Goal: Task Accomplishment & Management: Manage account settings

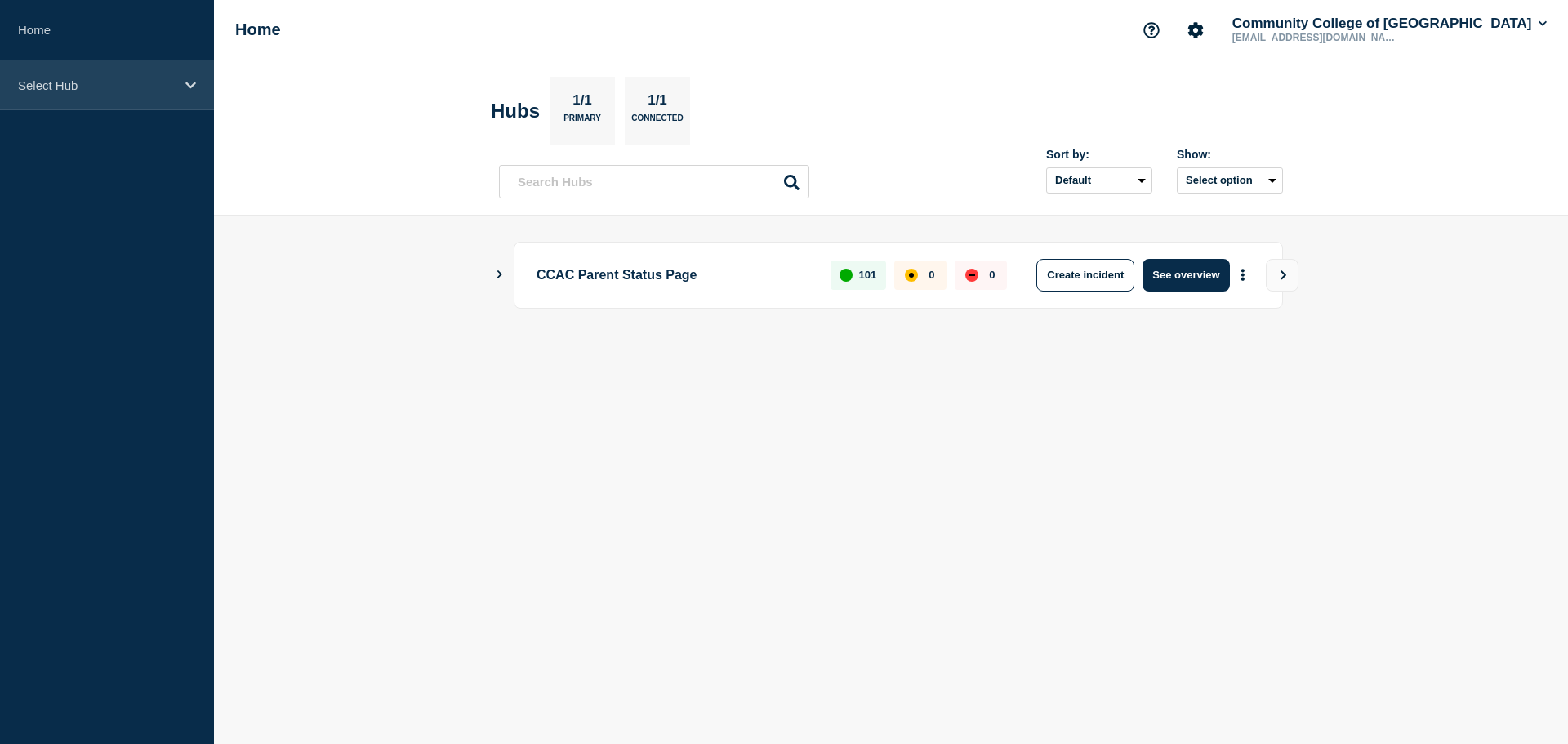
click at [187, 85] on icon at bounding box center [191, 86] width 11 height 13
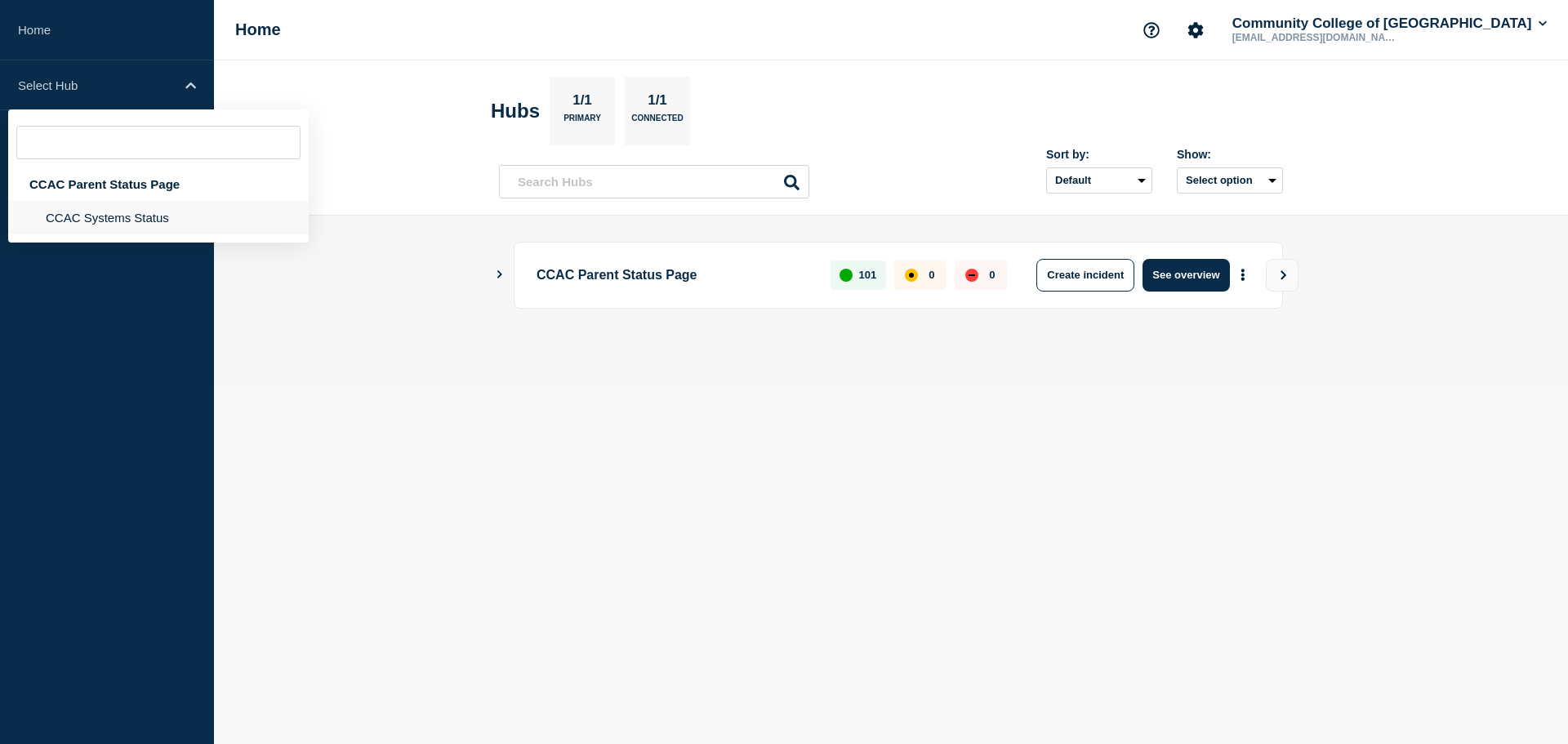
click at [130, 207] on li "CCAC Systems Status" at bounding box center [158, 218] width 301 height 34
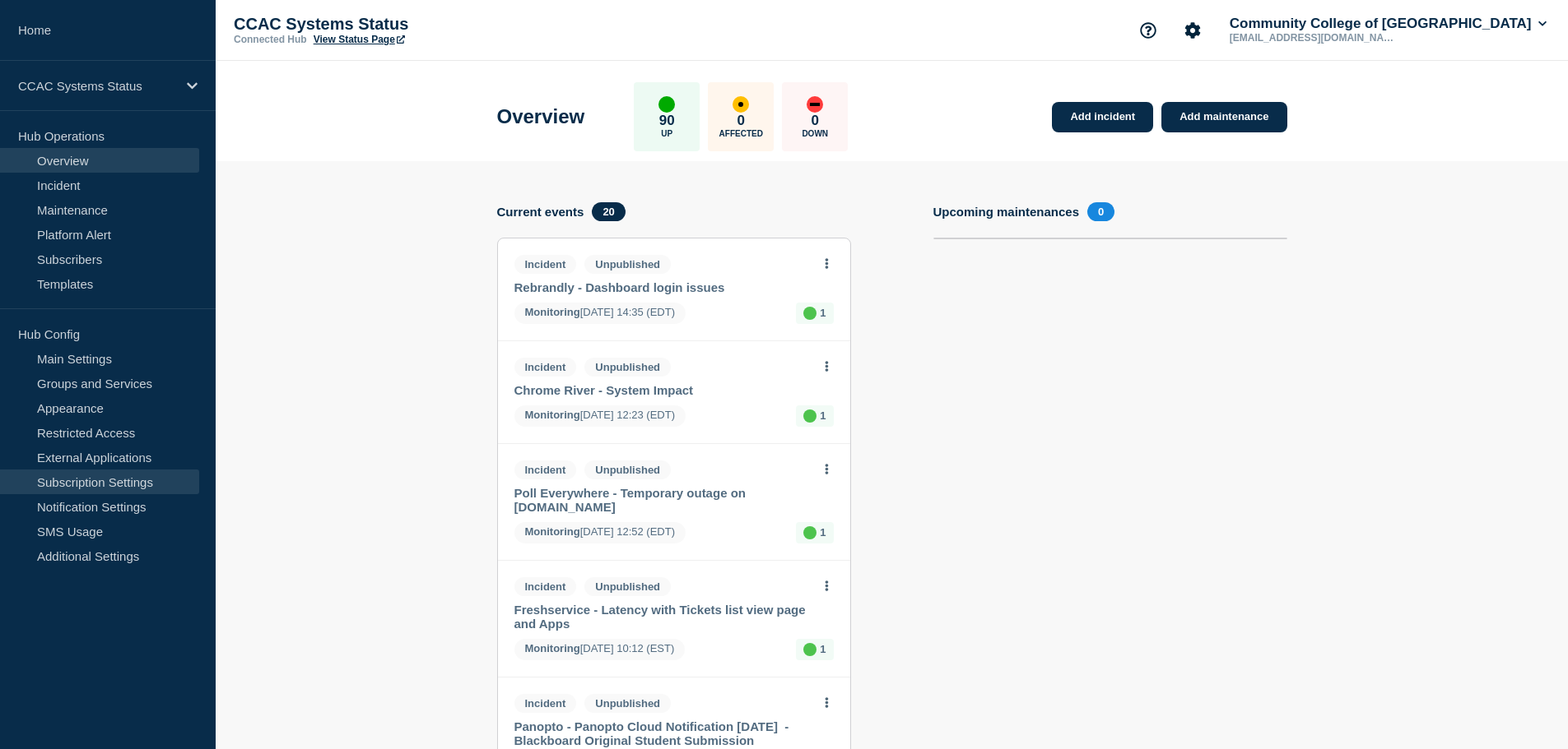
click at [121, 477] on link "Subscription Settings" at bounding box center [99, 481] width 199 height 24
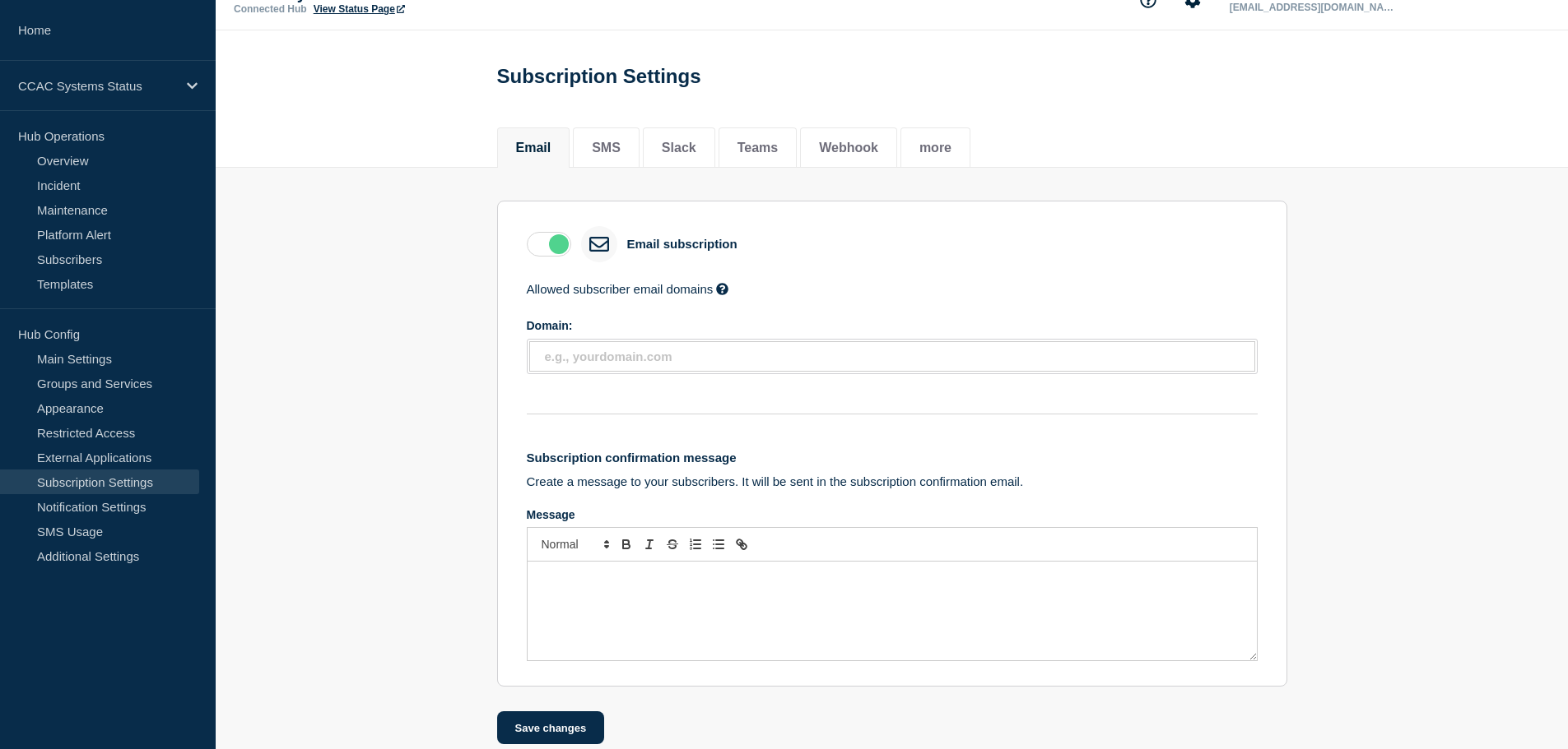
scroll to position [58, 0]
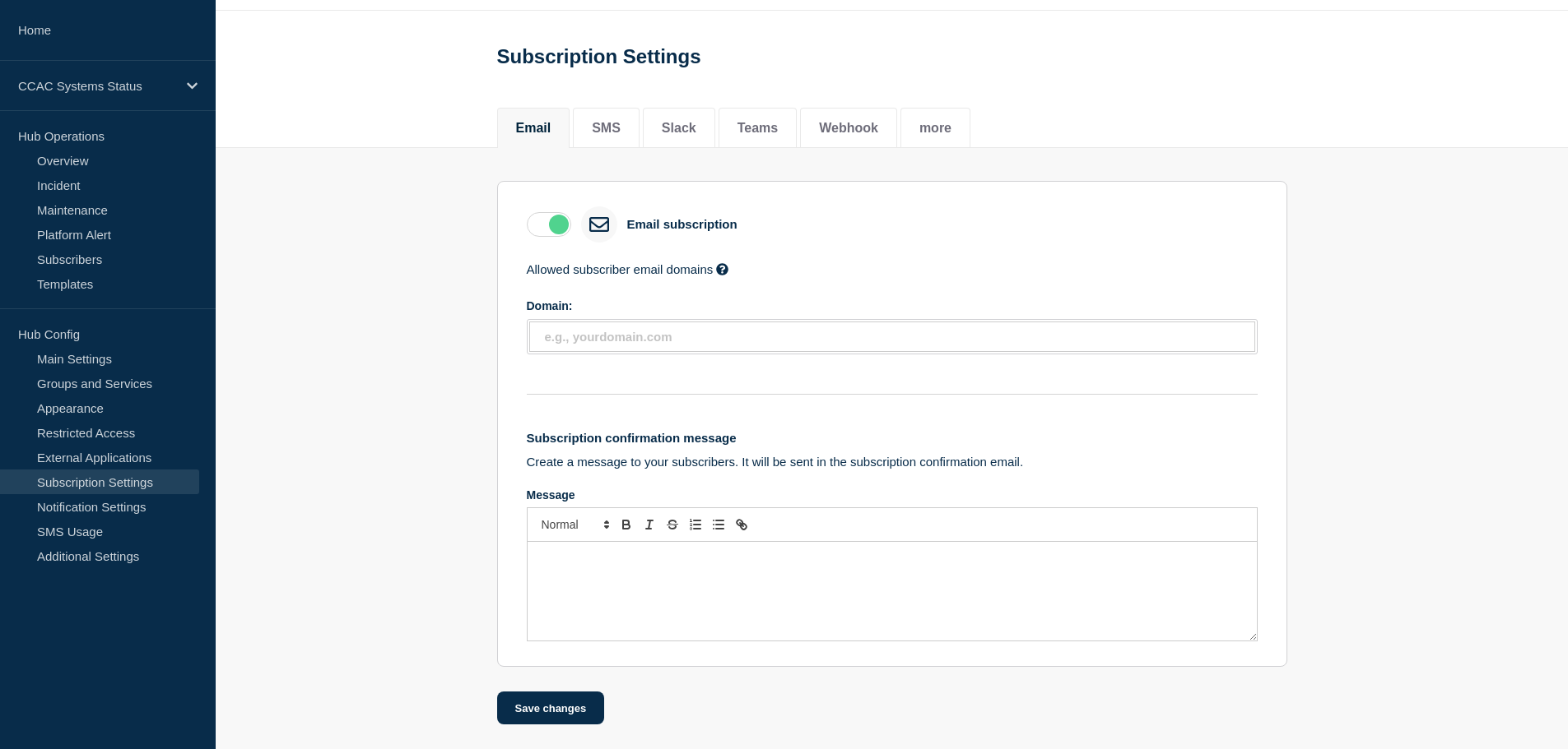
click at [554, 225] on label at bounding box center [548, 224] width 44 height 24
click at [0, 0] on input "checkbox" at bounding box center [0, 0] width 0 height 0
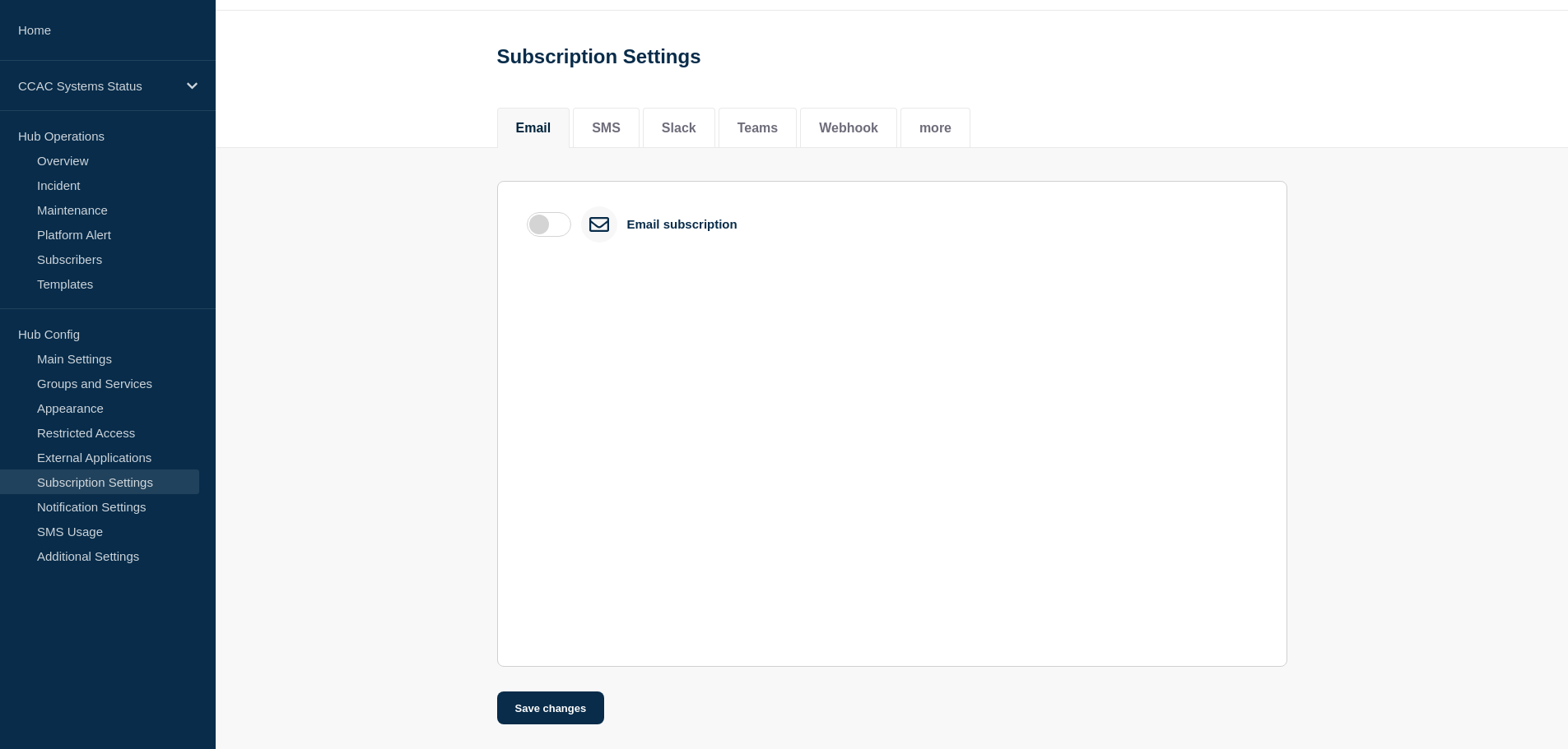
scroll to position [0, 0]
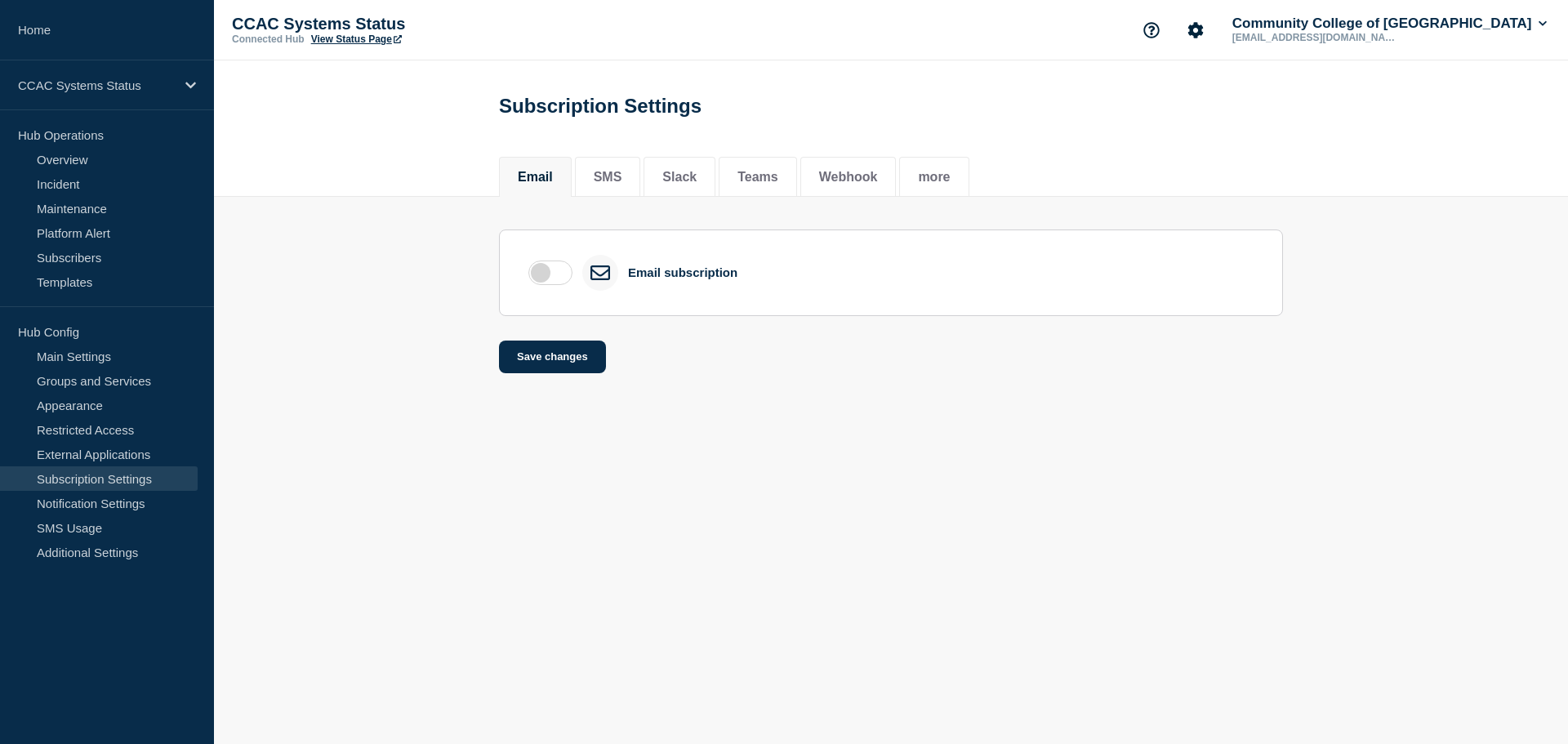
click at [551, 278] on label at bounding box center [550, 272] width 44 height 24
click at [0, 0] on input "checkbox" at bounding box center [0, 0] width 0 height 0
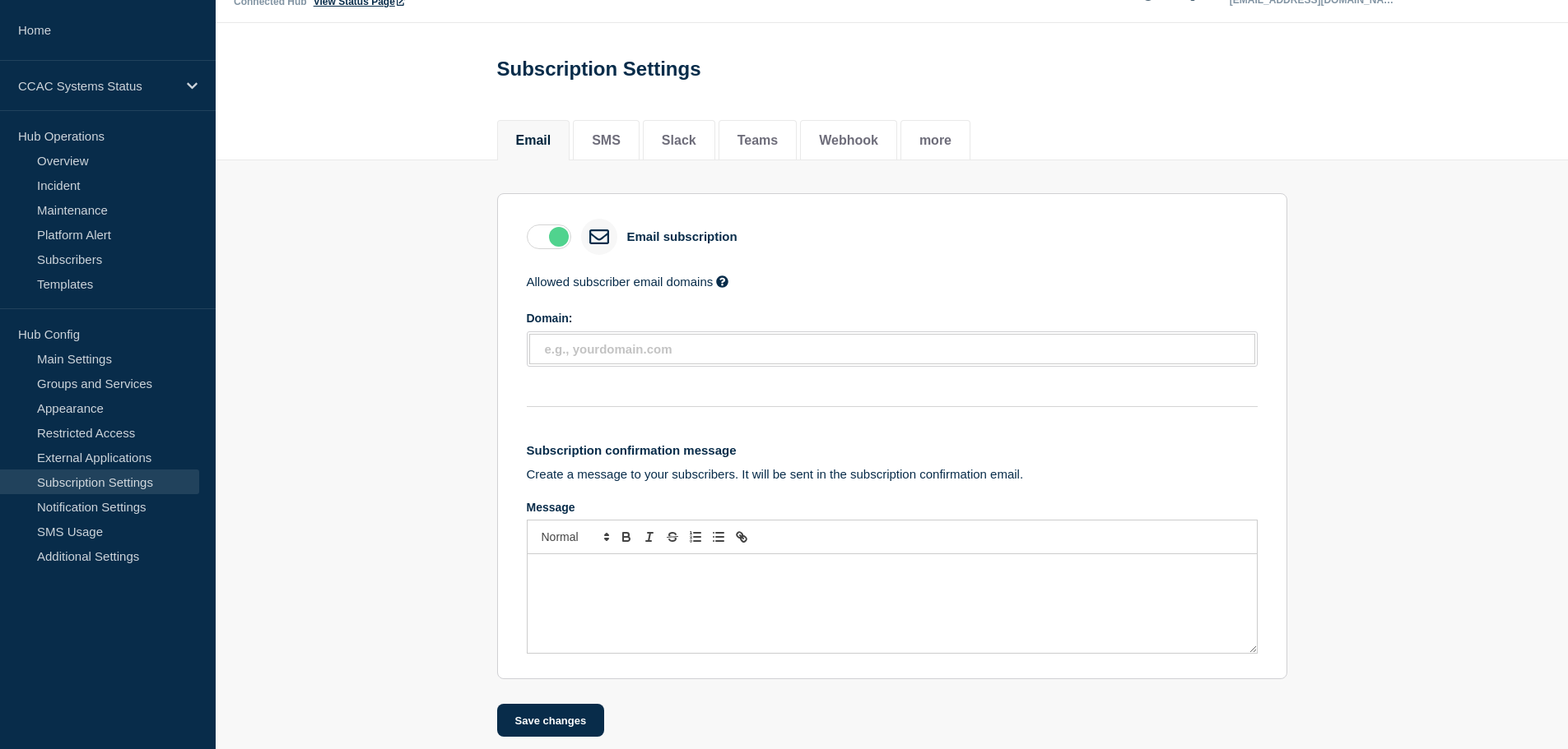
scroll to position [58, 0]
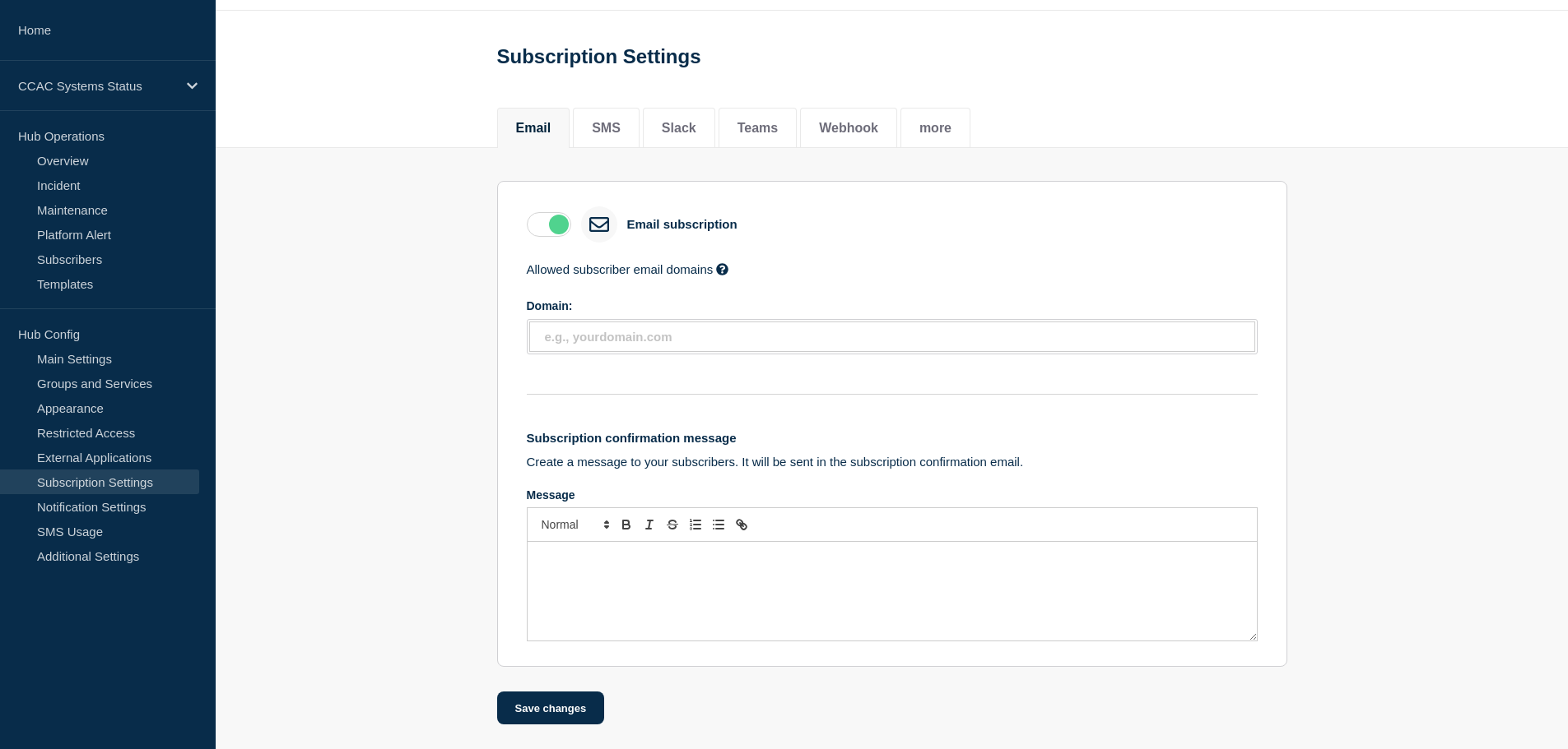
click at [618, 570] on div "Message" at bounding box center [892, 592] width 729 height 99
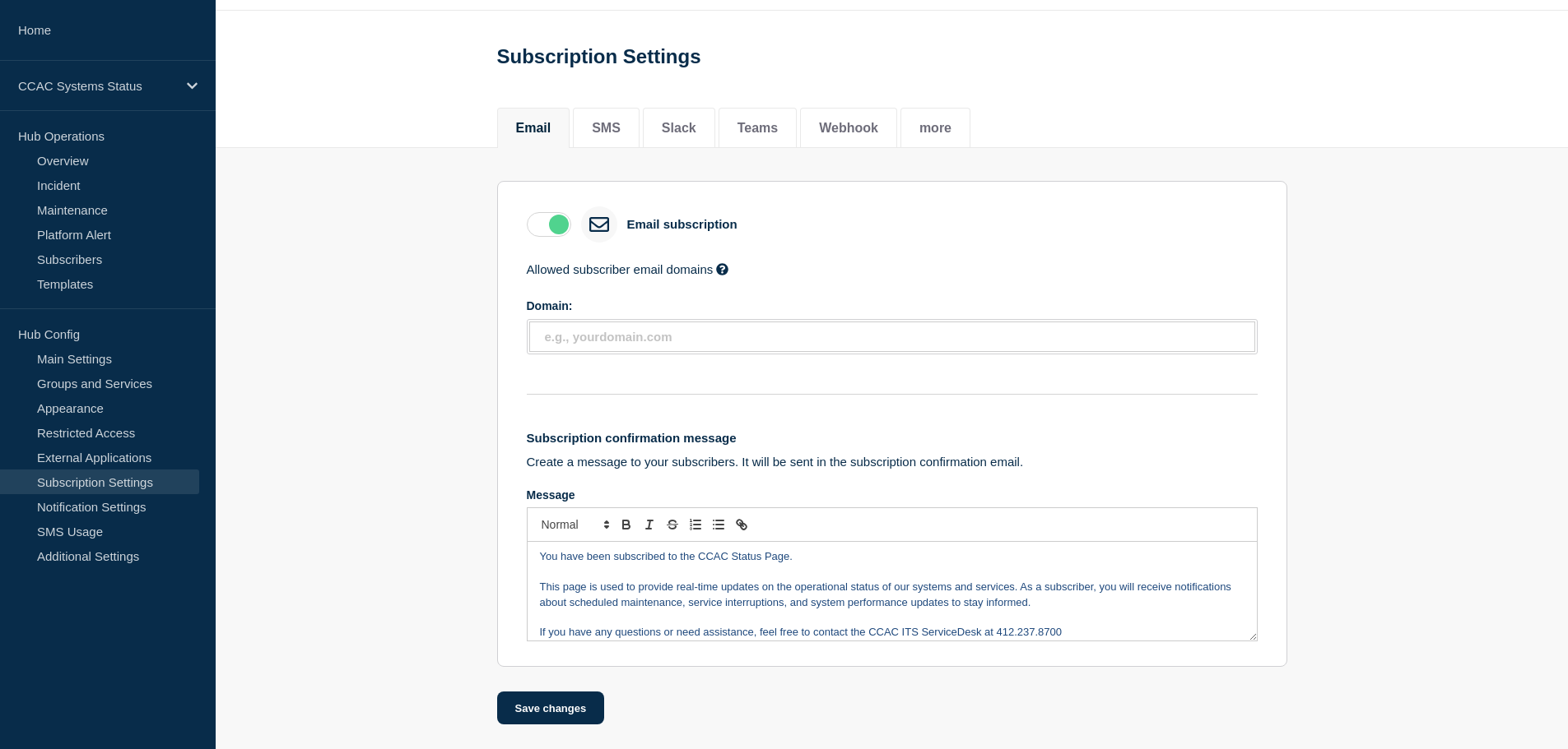
scroll to position [0, 0]
click at [1482, 426] on section "Email subscription Allowed subscriber email domains Enter domain names to restr…" at bounding box center [892, 437] width 1352 height 577
click at [788, 612] on p "This page is used to provide real-time updates on the operational status of our…" at bounding box center [892, 598] width 704 height 31
click at [605, 526] on polygon "Font size" at bounding box center [606, 527] width 4 height 2
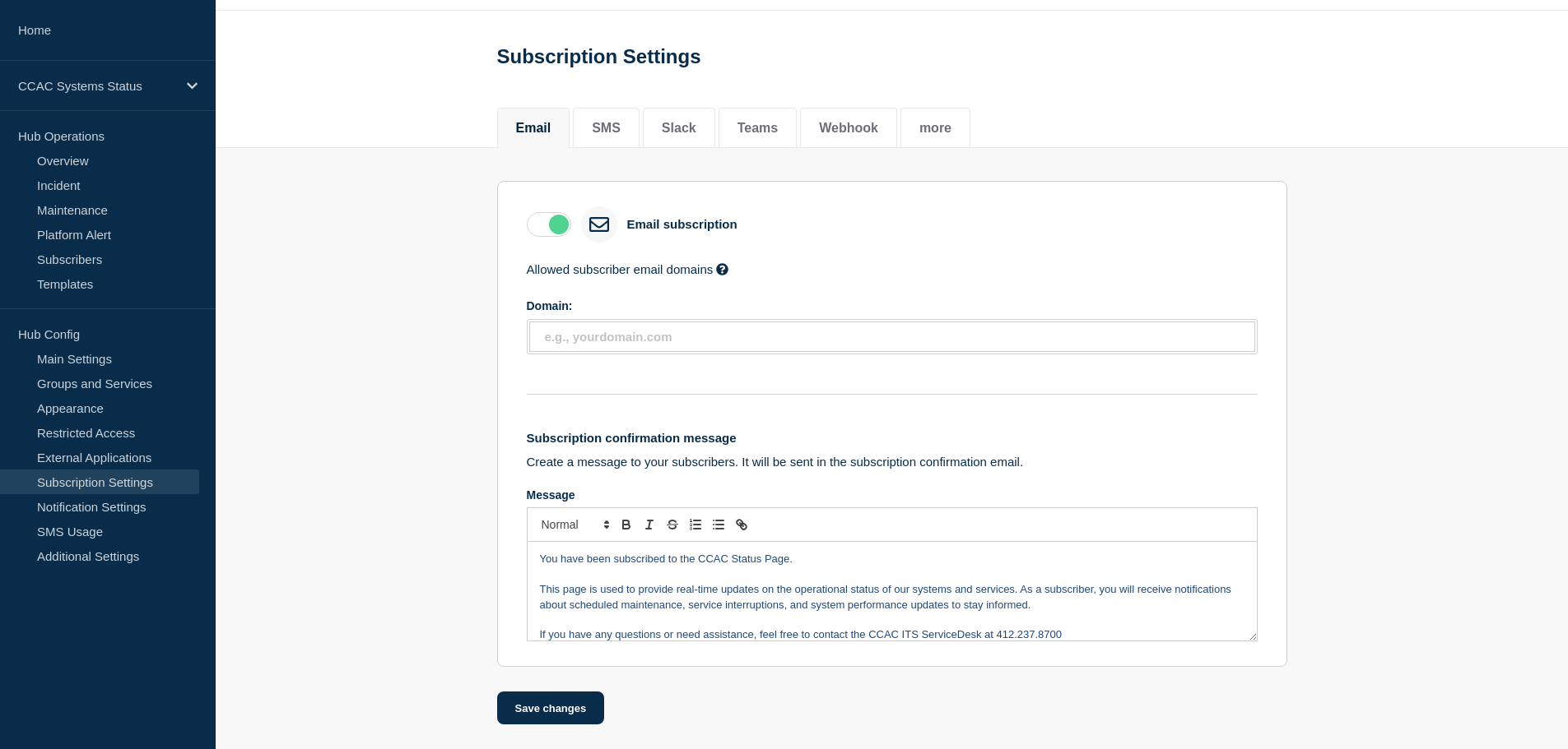
click at [766, 597] on p "This page is used to provide real-time updates on the operational status of our…" at bounding box center [892, 598] width 704 height 31
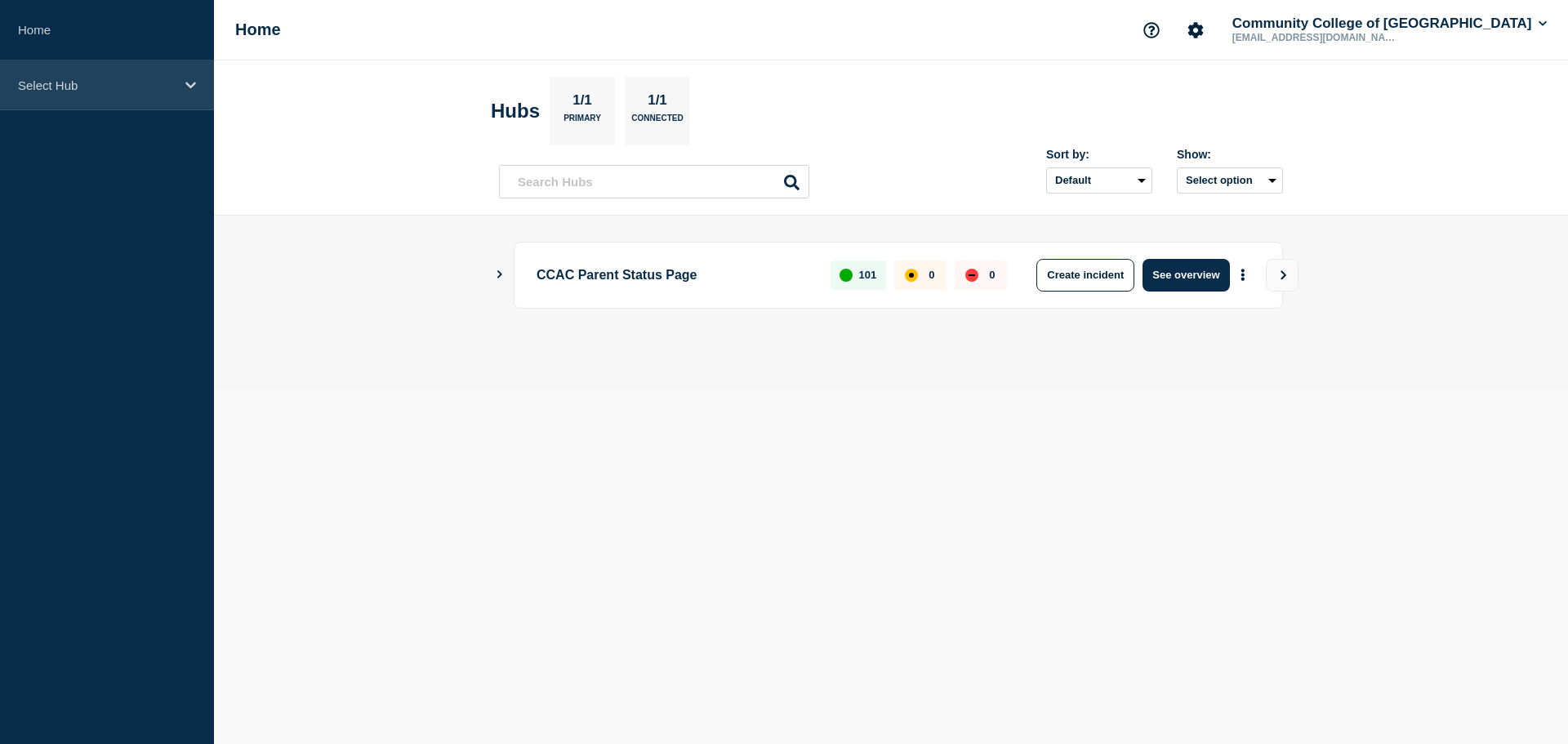
click at [159, 89] on p "Select Hub" at bounding box center [96, 86] width 157 height 14
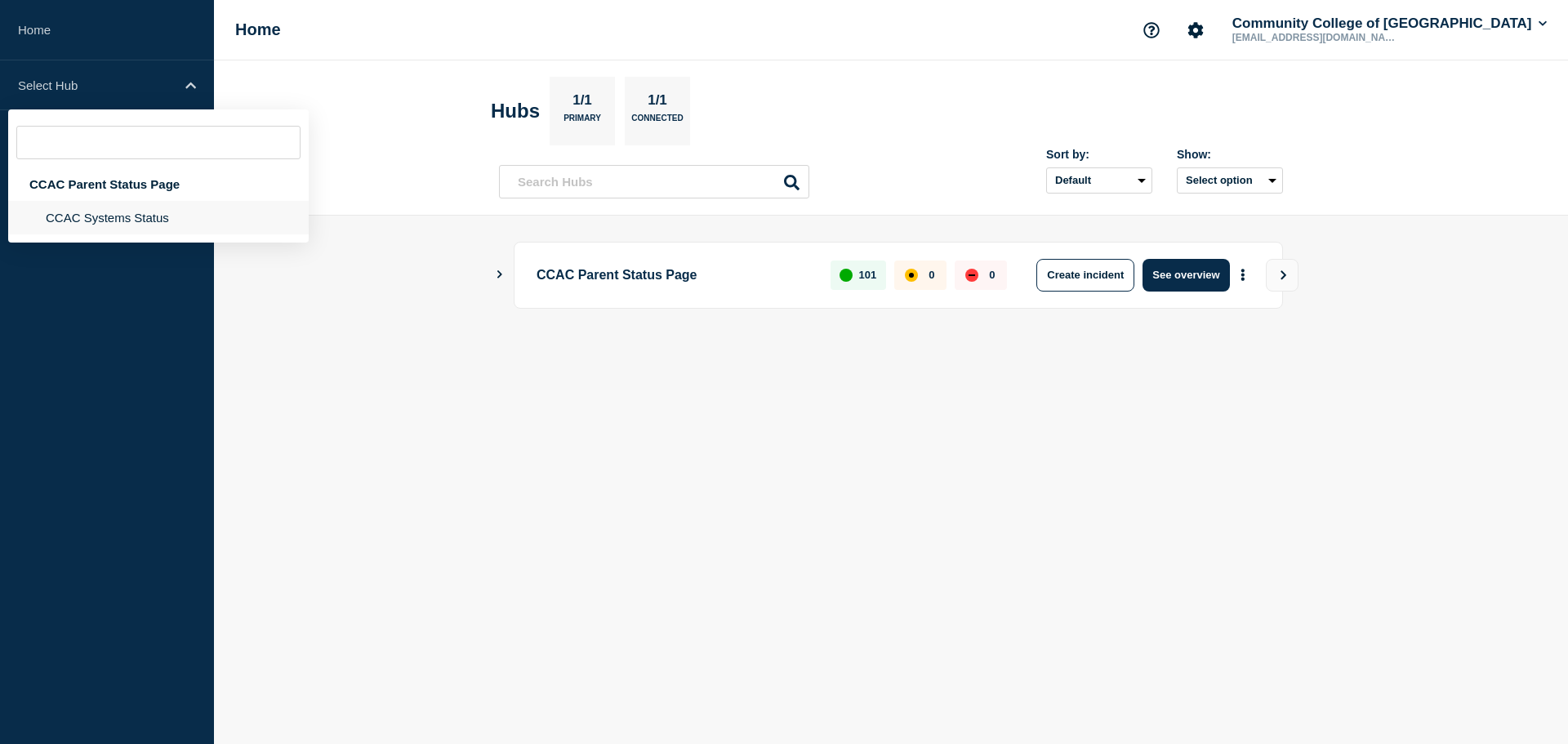
click at [133, 210] on li "CCAC Systems Status" at bounding box center [158, 218] width 301 height 34
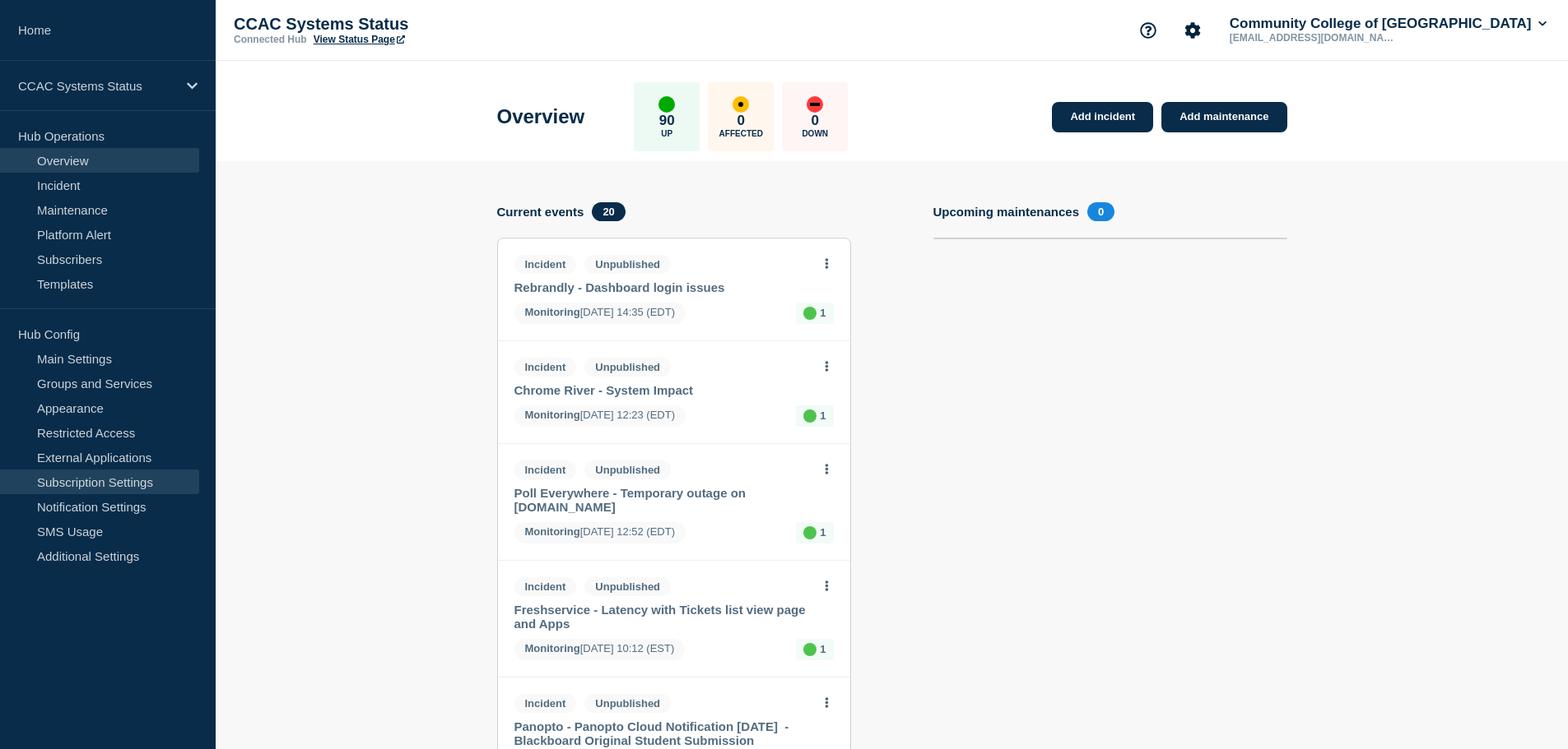
click at [129, 480] on link "Subscription Settings" at bounding box center [99, 481] width 199 height 24
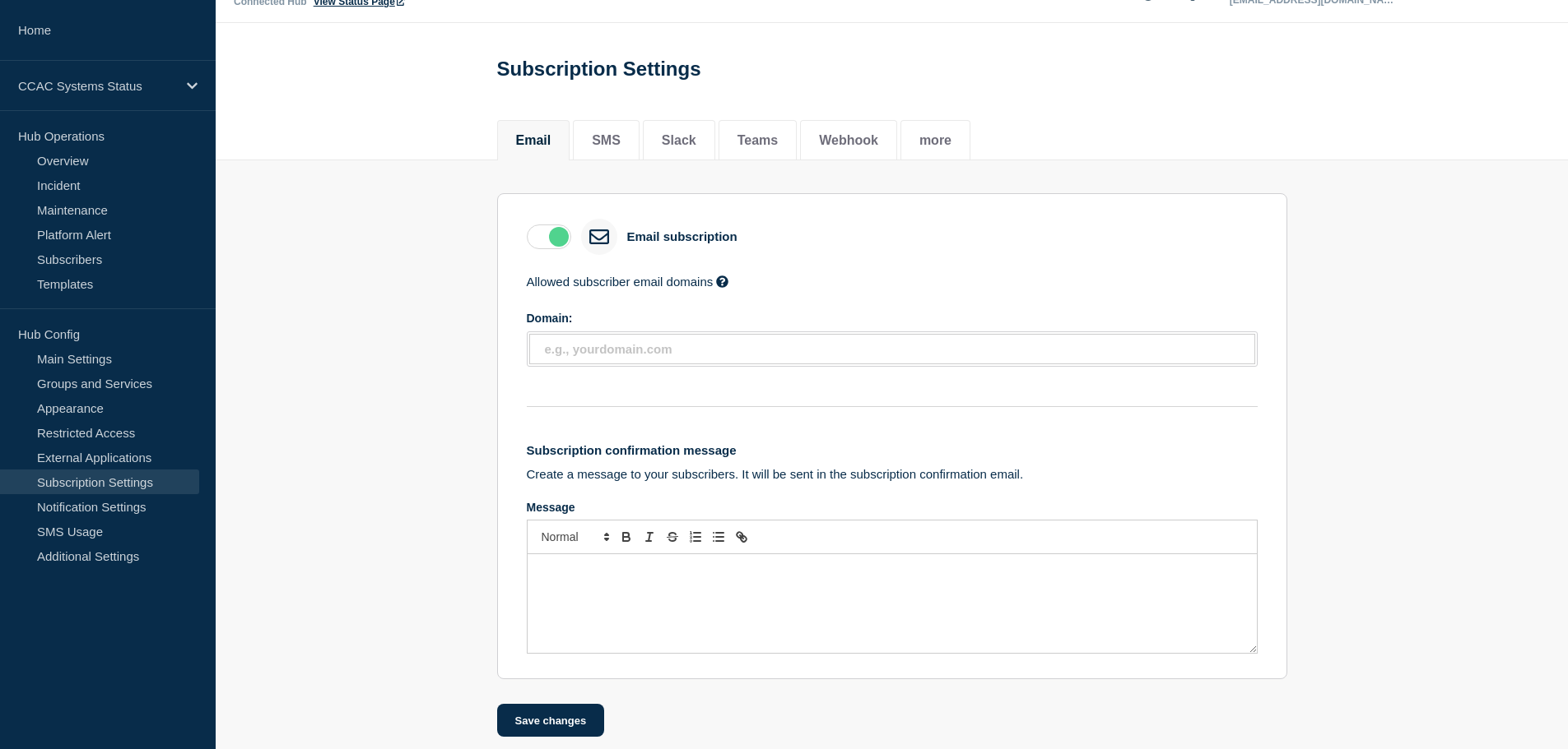
scroll to position [58, 0]
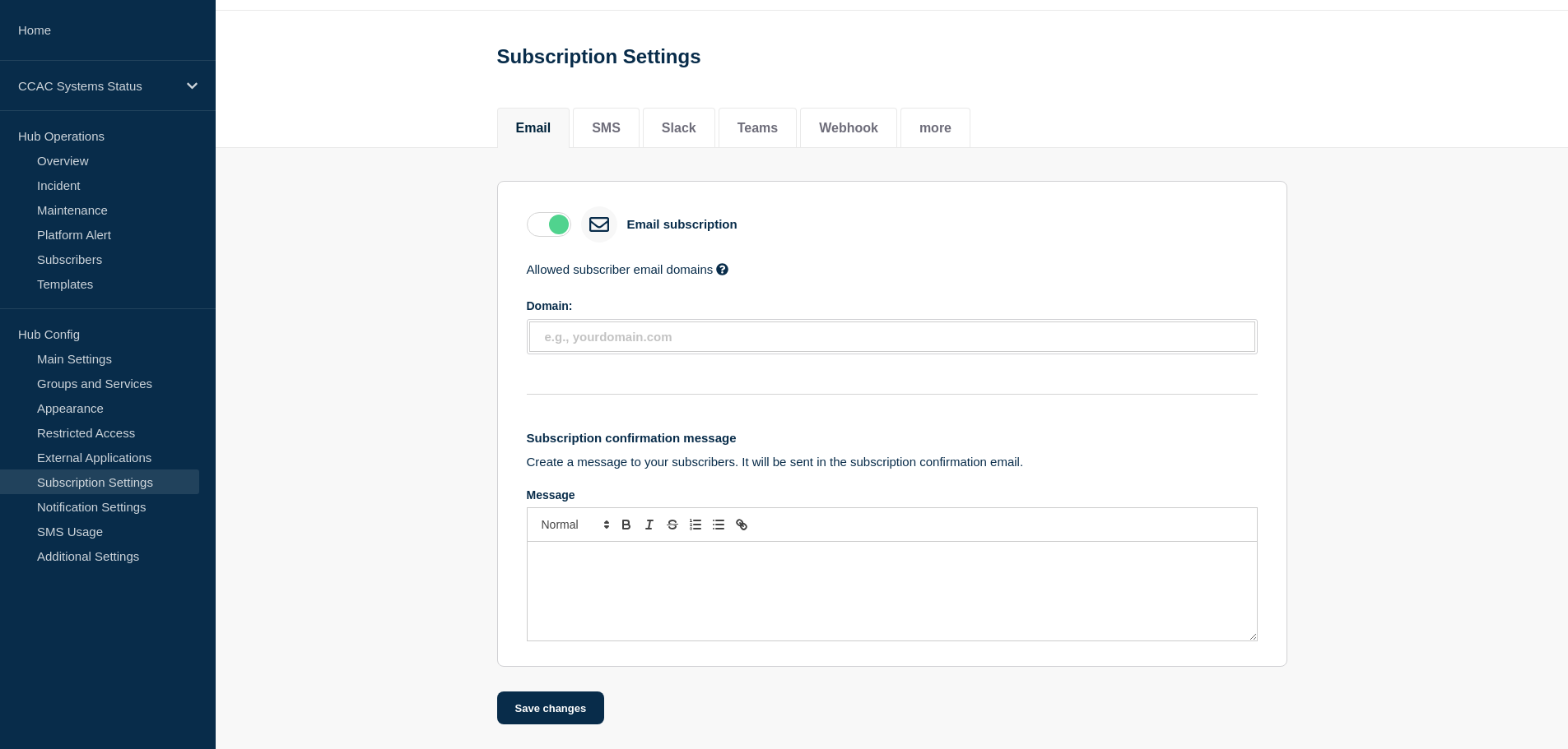
click at [606, 585] on div "Message" at bounding box center [892, 592] width 729 height 99
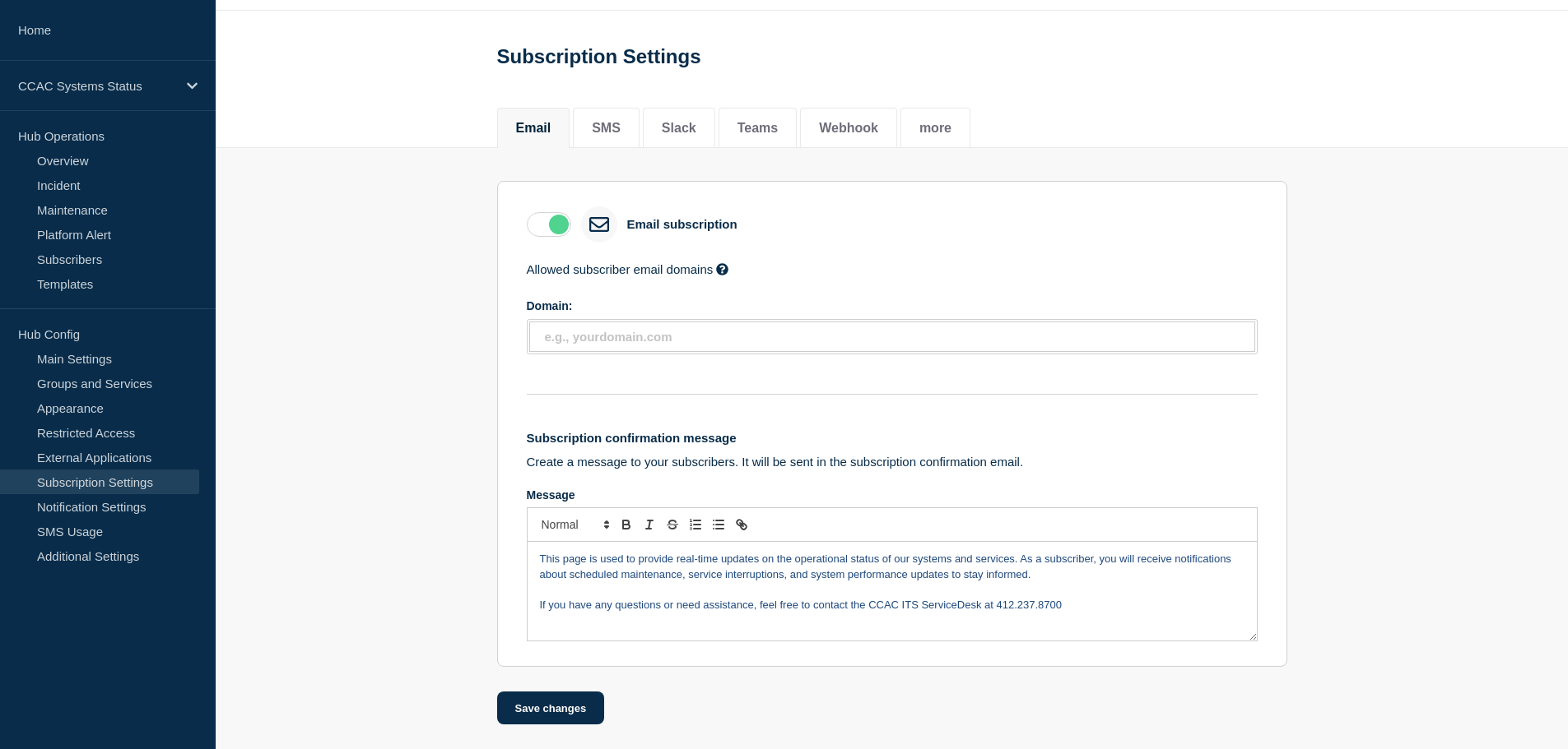
click at [856, 577] on span "This page is used to provide real-time updates on the operational status of our…" at bounding box center [887, 566] width 694 height 27
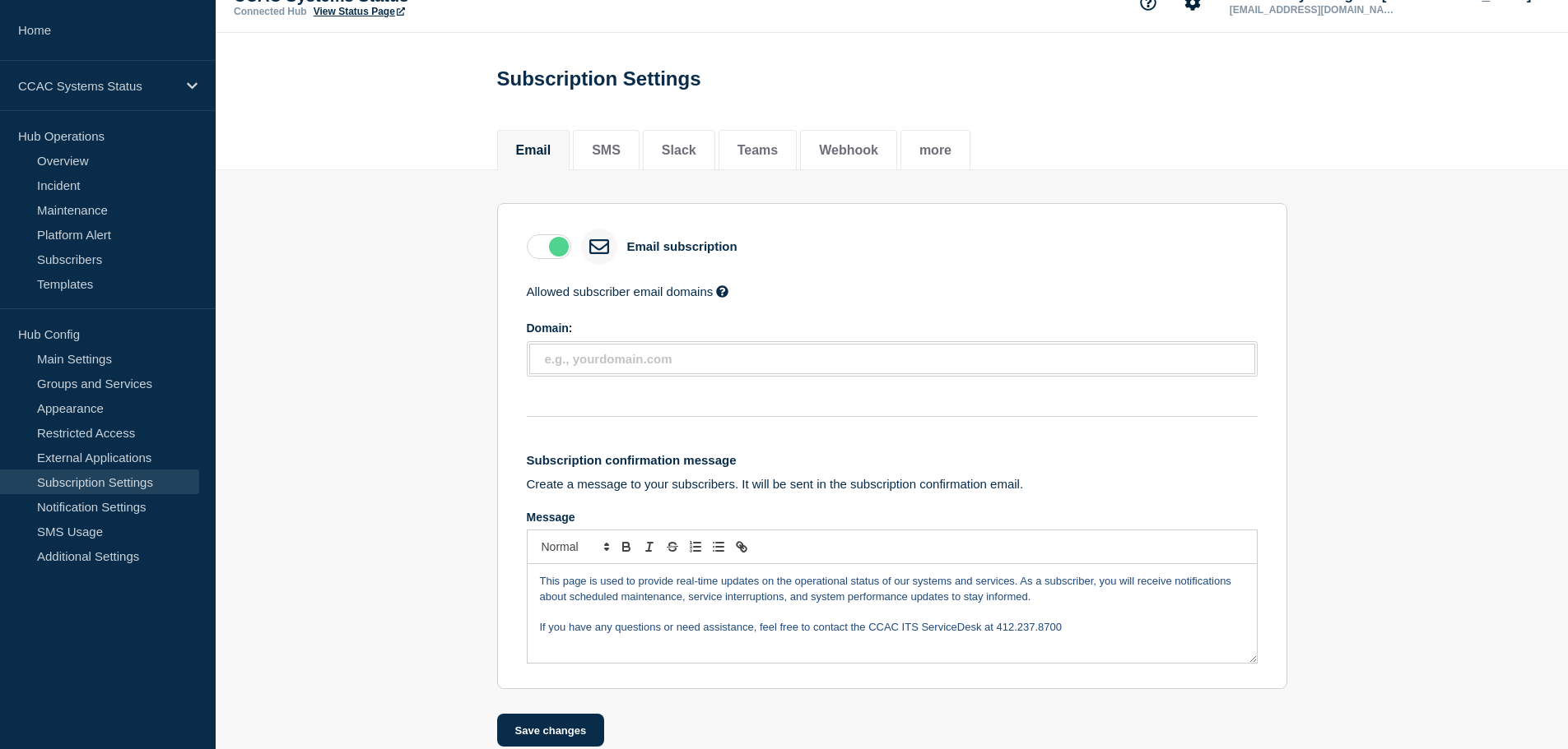
scroll to position [0, 0]
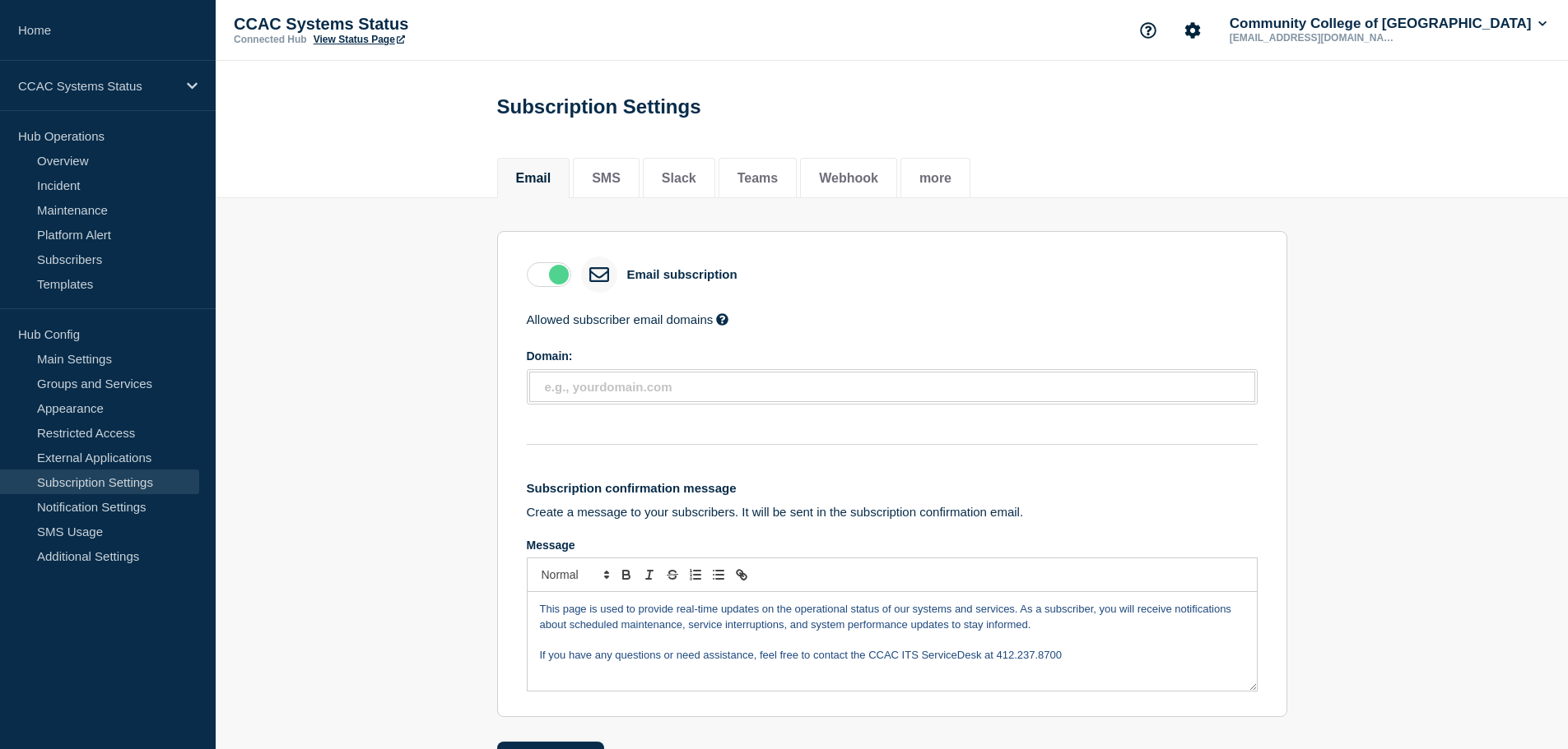
click at [847, 643] on p "Message" at bounding box center [892, 639] width 704 height 14
drag, startPoint x: 700, startPoint y: 646, endPoint x: 669, endPoint y: 639, distance: 31.8
click at [700, 646] on p "Message" at bounding box center [892, 639] width 704 height 14
click at [536, 620] on div "This page is used to provide real-time updates on the operational status of our…" at bounding box center [892, 642] width 729 height 99
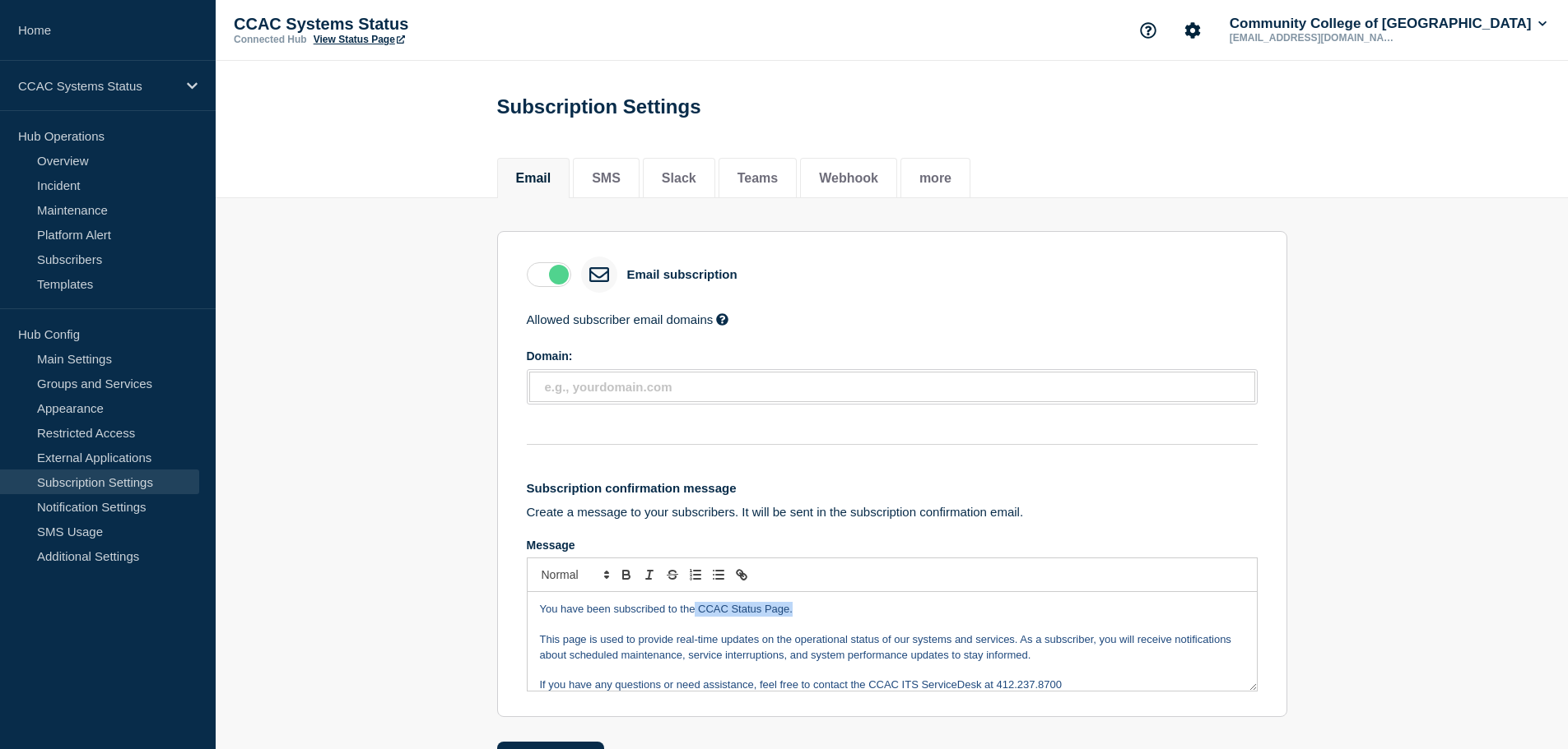
drag, startPoint x: 796, startPoint y: 620, endPoint x: 695, endPoint y: 621, distance: 101.0
click at [695, 617] on p "You have been subscribed to the CCAC Status Page." at bounding box center [892, 610] width 704 height 14
click at [742, 576] on line "Toggle link" at bounding box center [741, 575] width 4 height 4
paste input "[URL][DOMAIN_NAME]"
type input "[URL][DOMAIN_NAME]"
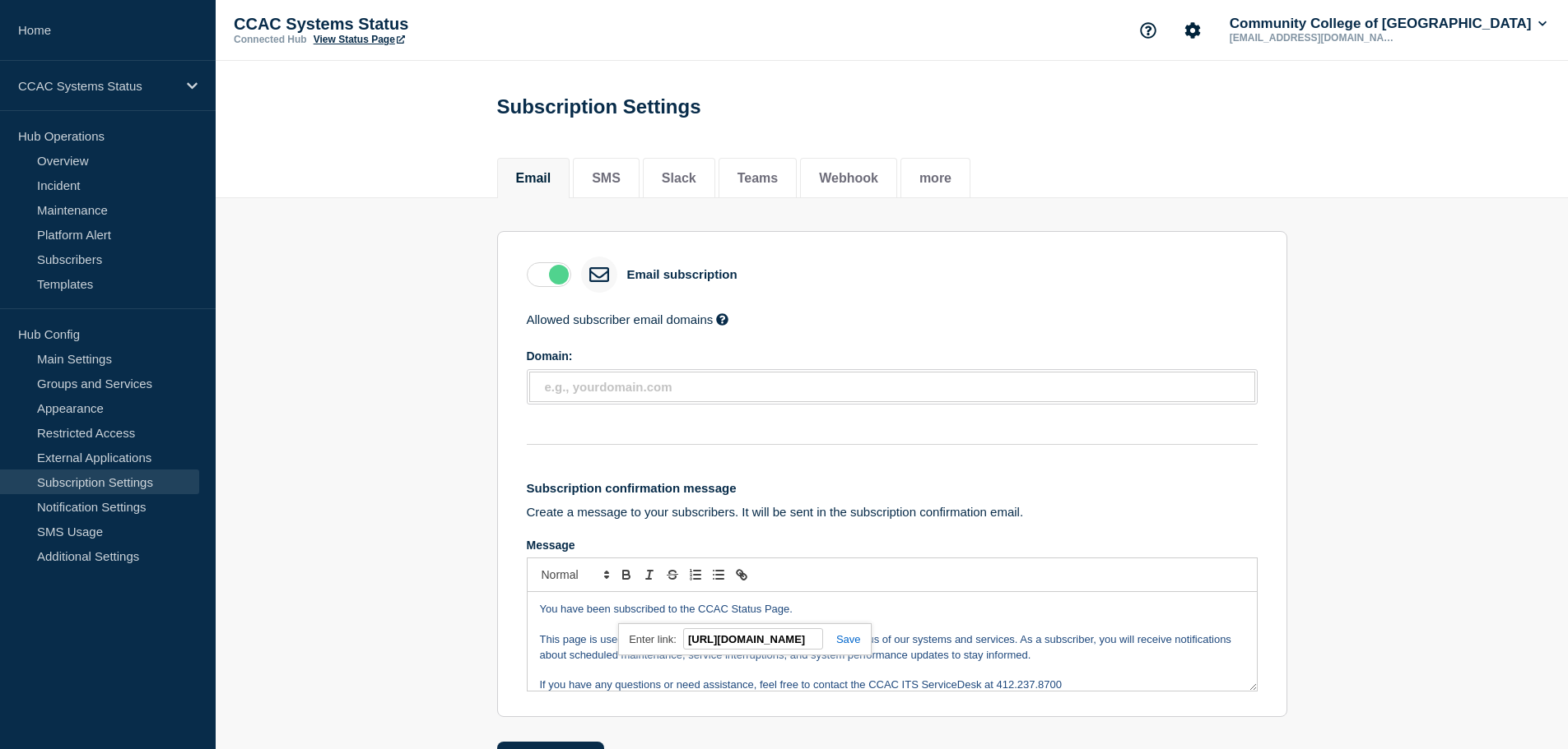
click at [851, 646] on link at bounding box center [842, 639] width 38 height 13
click at [870, 629] on p "Message" at bounding box center [892, 625] width 704 height 14
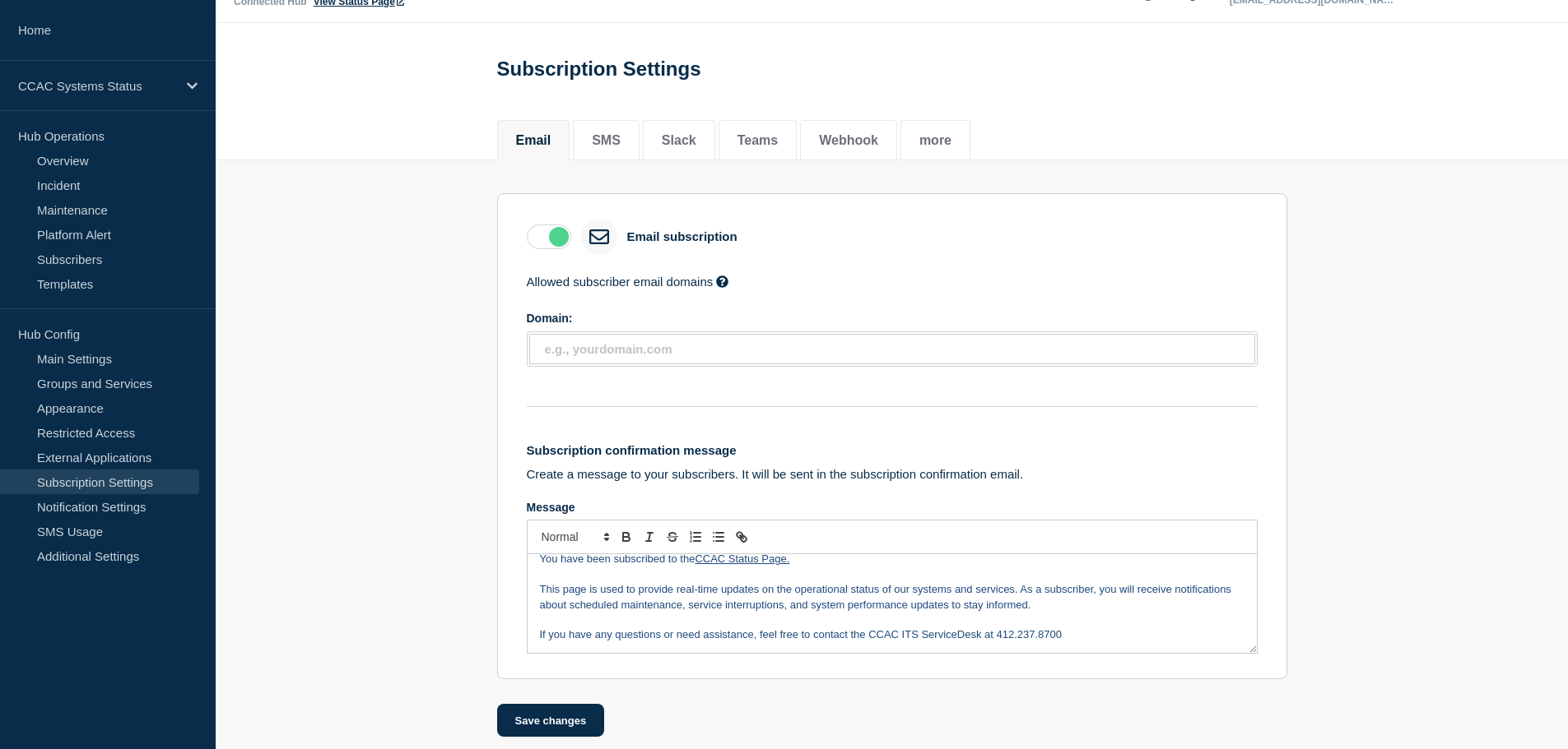
scroll to position [58, 0]
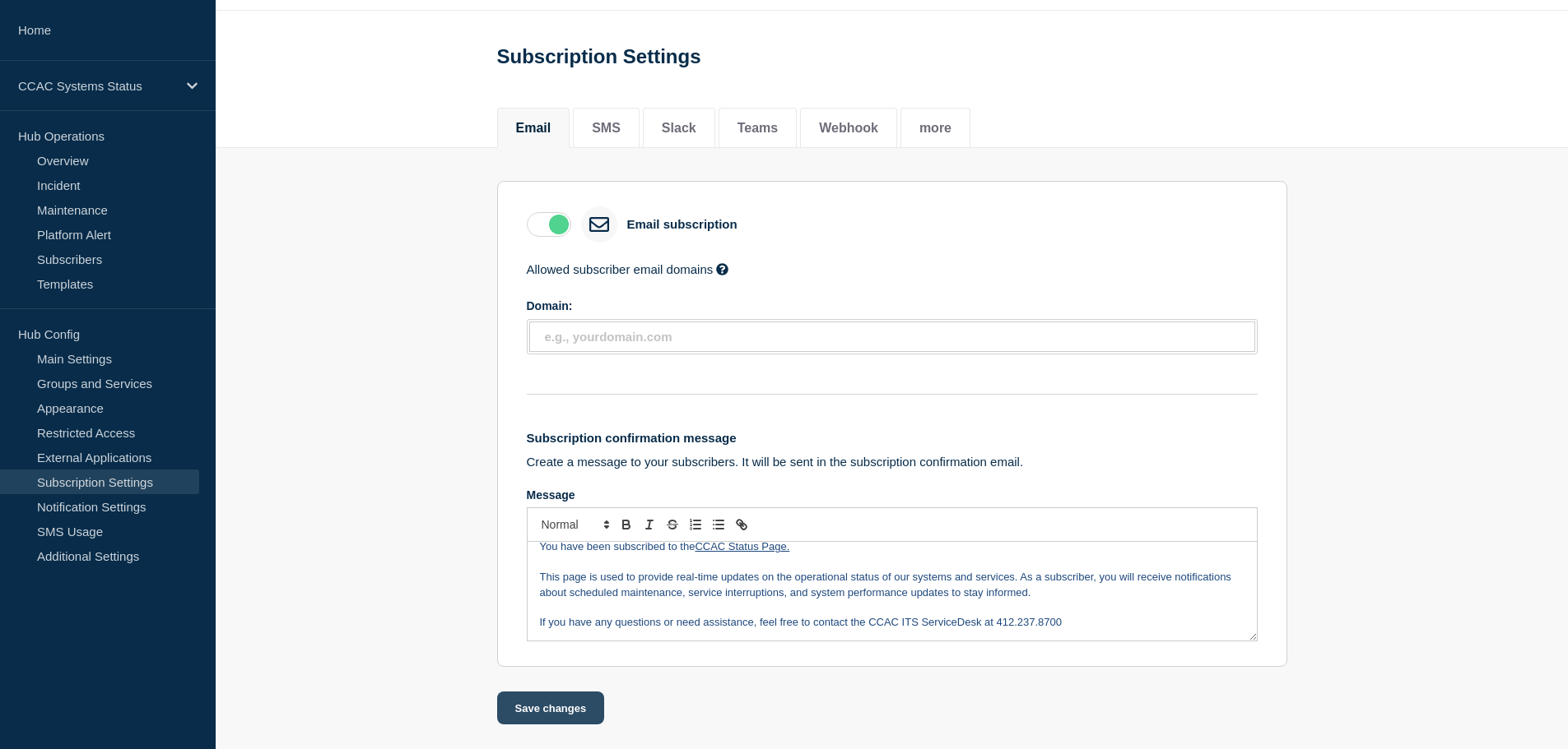
click at [513, 700] on button "Save changes" at bounding box center [551, 708] width 108 height 33
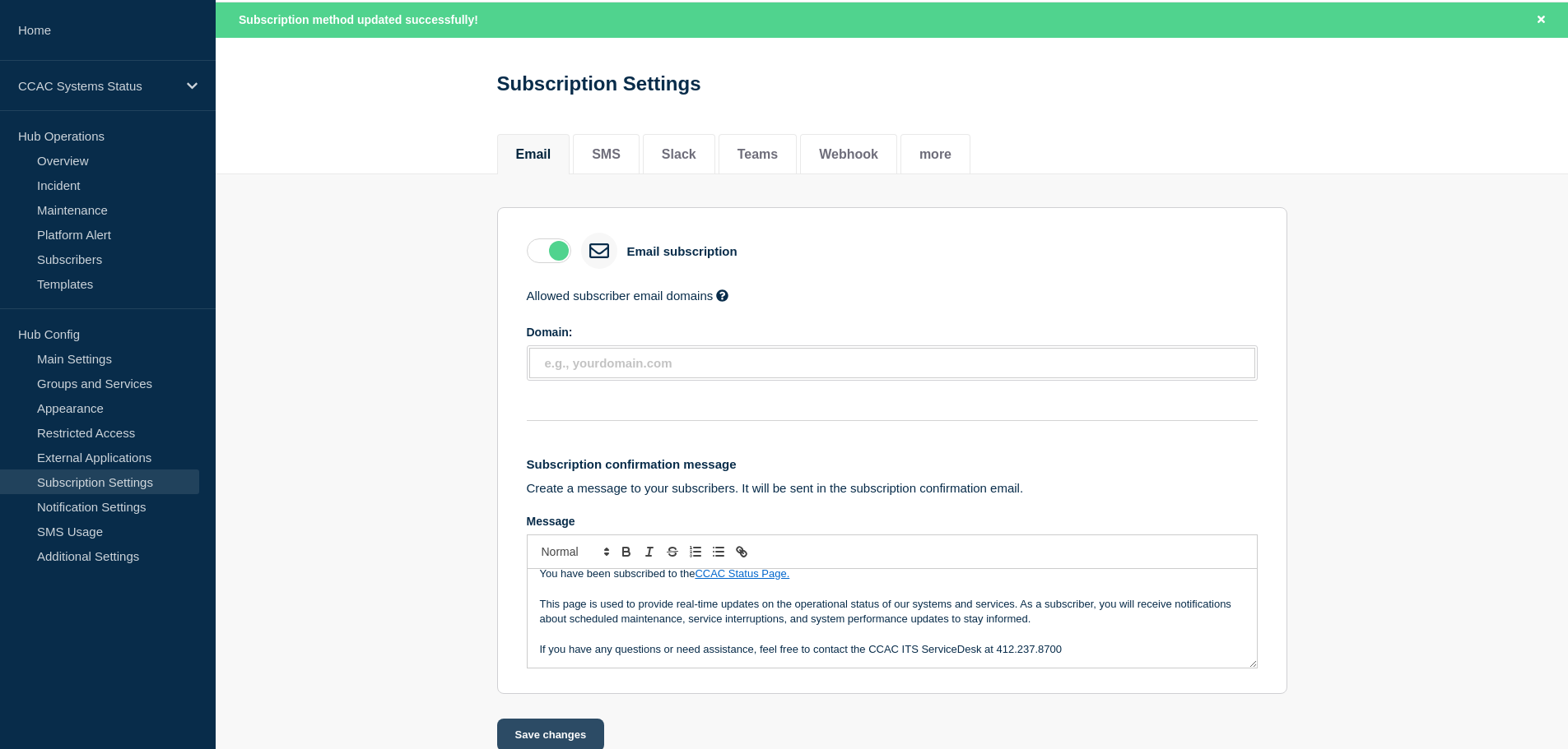
scroll to position [94, 0]
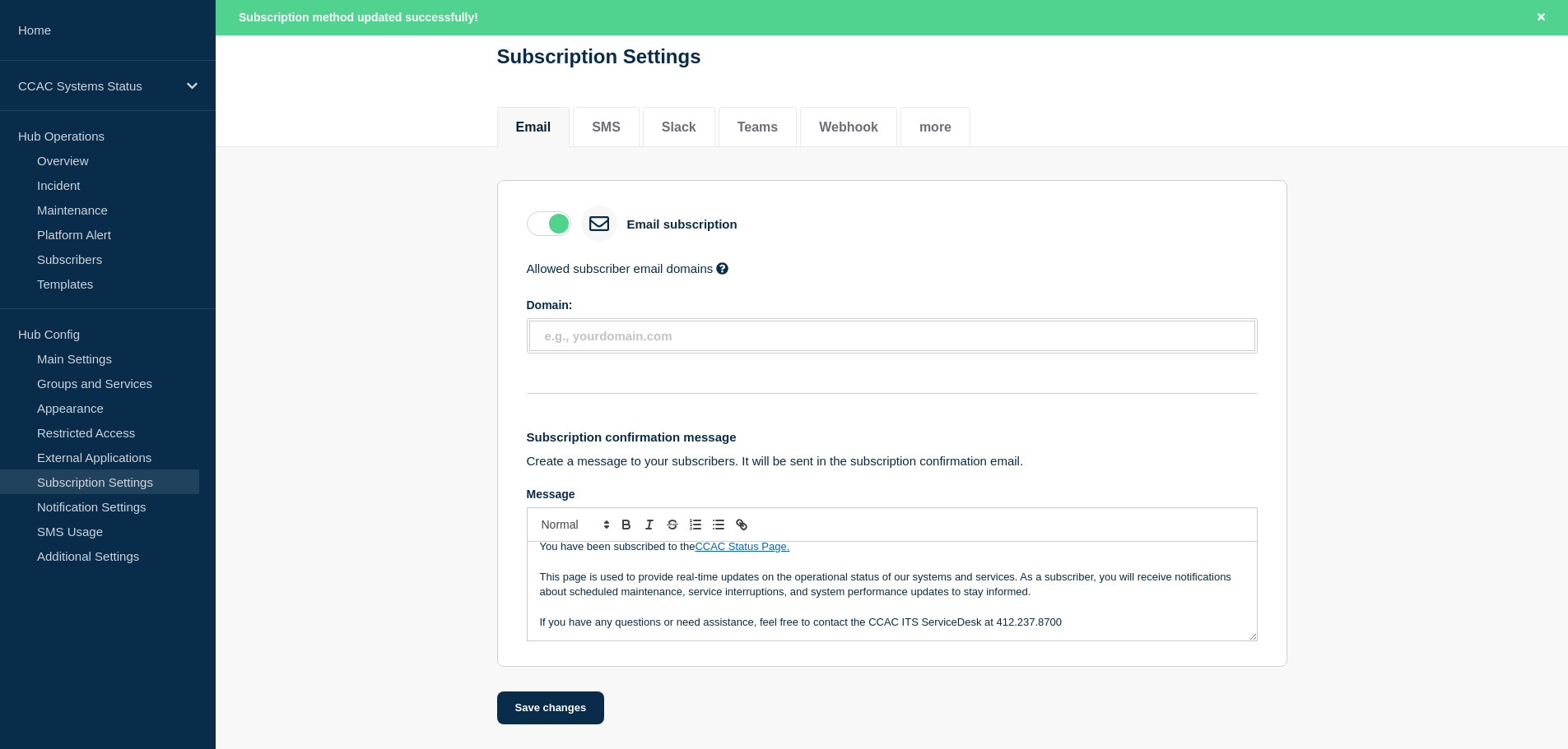
click at [438, 213] on section "Email subscription Allowed subscriber email domains Enter domain names to restr…" at bounding box center [892, 436] width 1352 height 577
click at [571, 709] on button "Save changes" at bounding box center [551, 708] width 108 height 33
click at [611, 120] on button "SMS" at bounding box center [606, 128] width 29 height 14
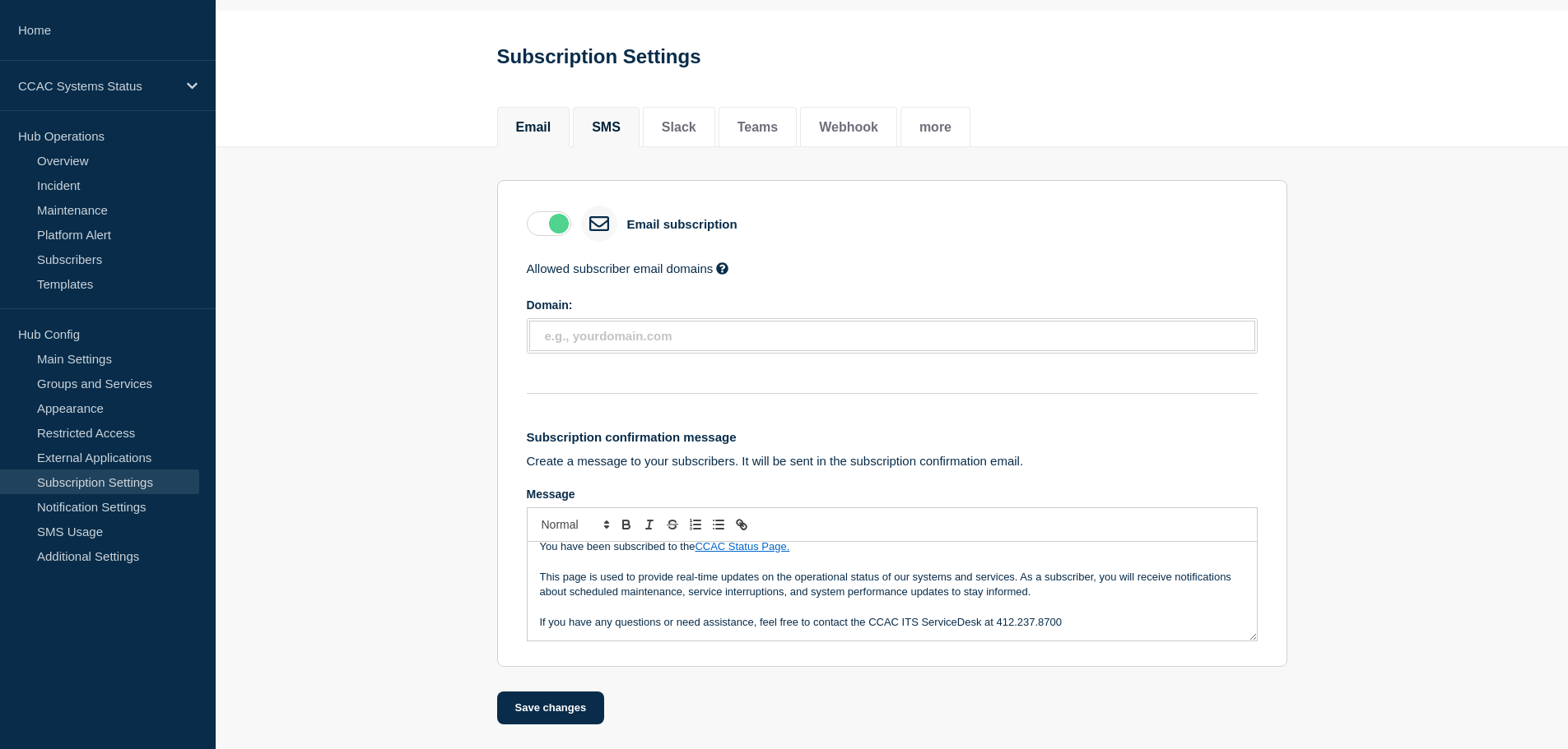
scroll to position [58, 0]
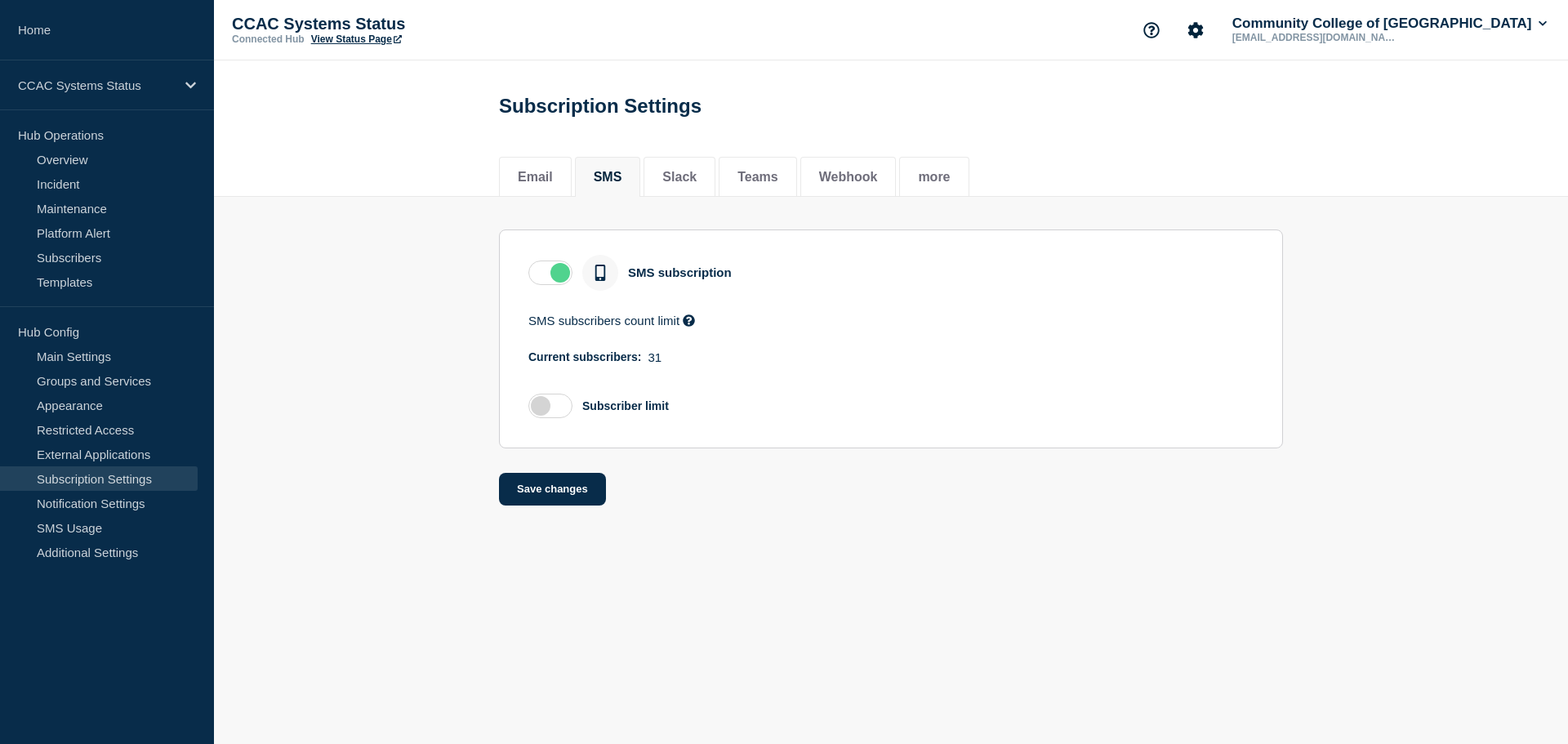
click at [551, 408] on label at bounding box center [550, 405] width 44 height 24
click at [0, 0] on input "checkbox" at bounding box center [0, 0] width 0 height 0
click at [551, 408] on label at bounding box center [550, 405] width 44 height 24
click at [0, 0] on input "checkbox" at bounding box center [0, 0] width 0 height 0
click at [686, 167] on li "Slack" at bounding box center [680, 177] width 71 height 40
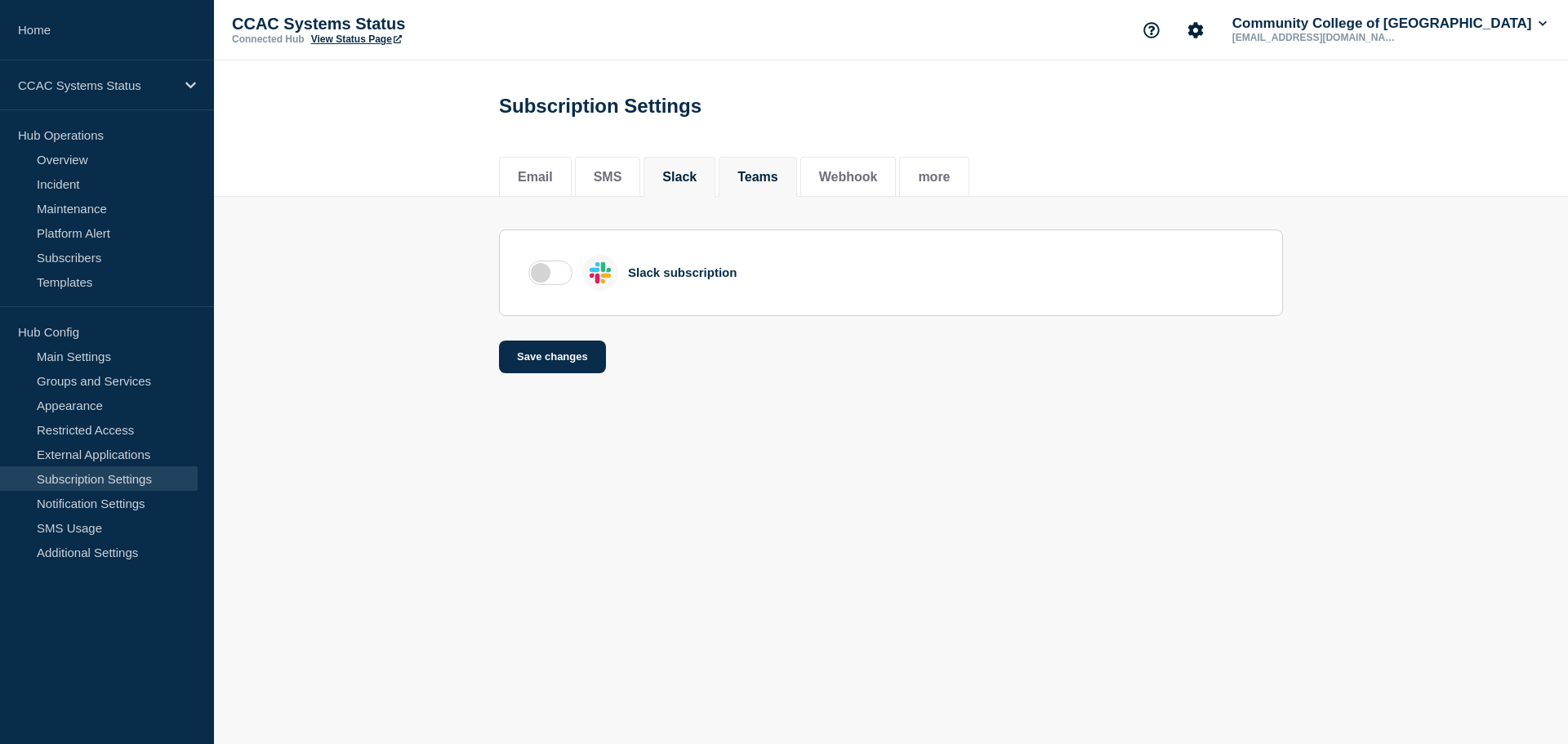
click at [772, 175] on button "Teams" at bounding box center [758, 177] width 41 height 14
click at [546, 279] on label at bounding box center [550, 272] width 44 height 24
click at [0, 0] on input "checkbox" at bounding box center [0, 0] width 0 height 0
click at [558, 275] on label at bounding box center [550, 272] width 44 height 24
click at [0, 0] on input "checkbox" at bounding box center [0, 0] width 0 height 0
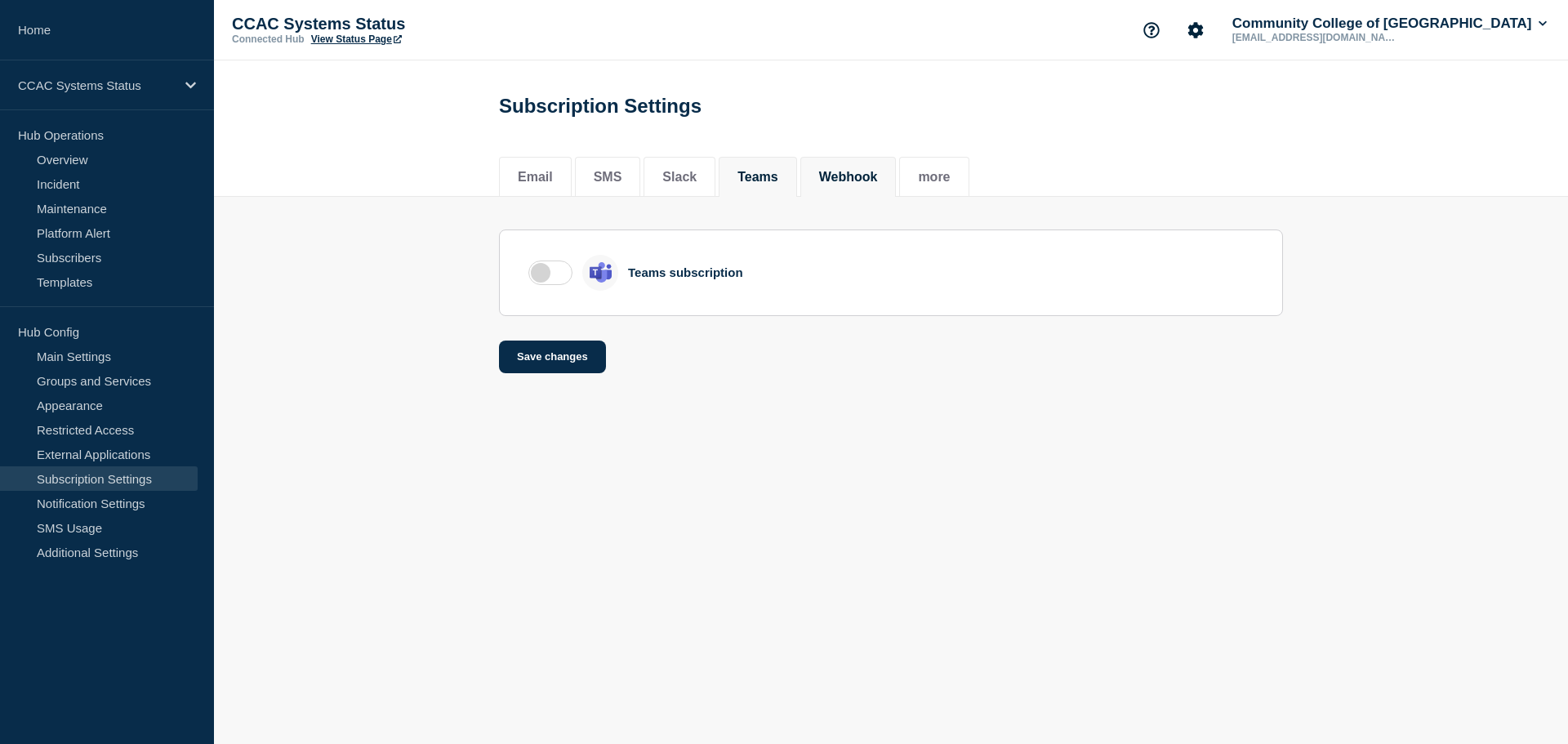
click at [871, 180] on button "Webhook" at bounding box center [848, 177] width 59 height 14
click at [950, 176] on button "more" at bounding box center [934, 177] width 32 height 14
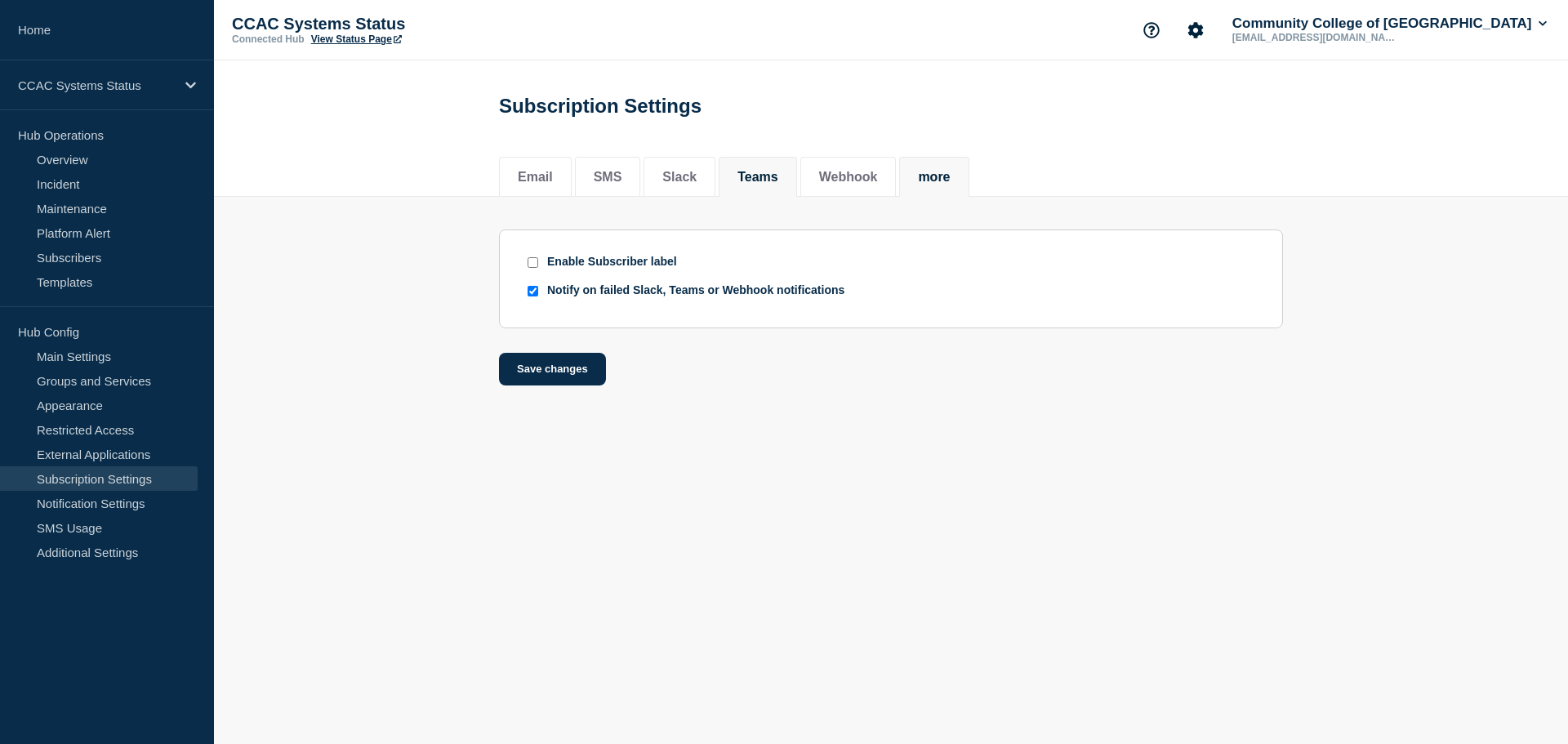
click at [772, 180] on button "Teams" at bounding box center [758, 177] width 41 height 14
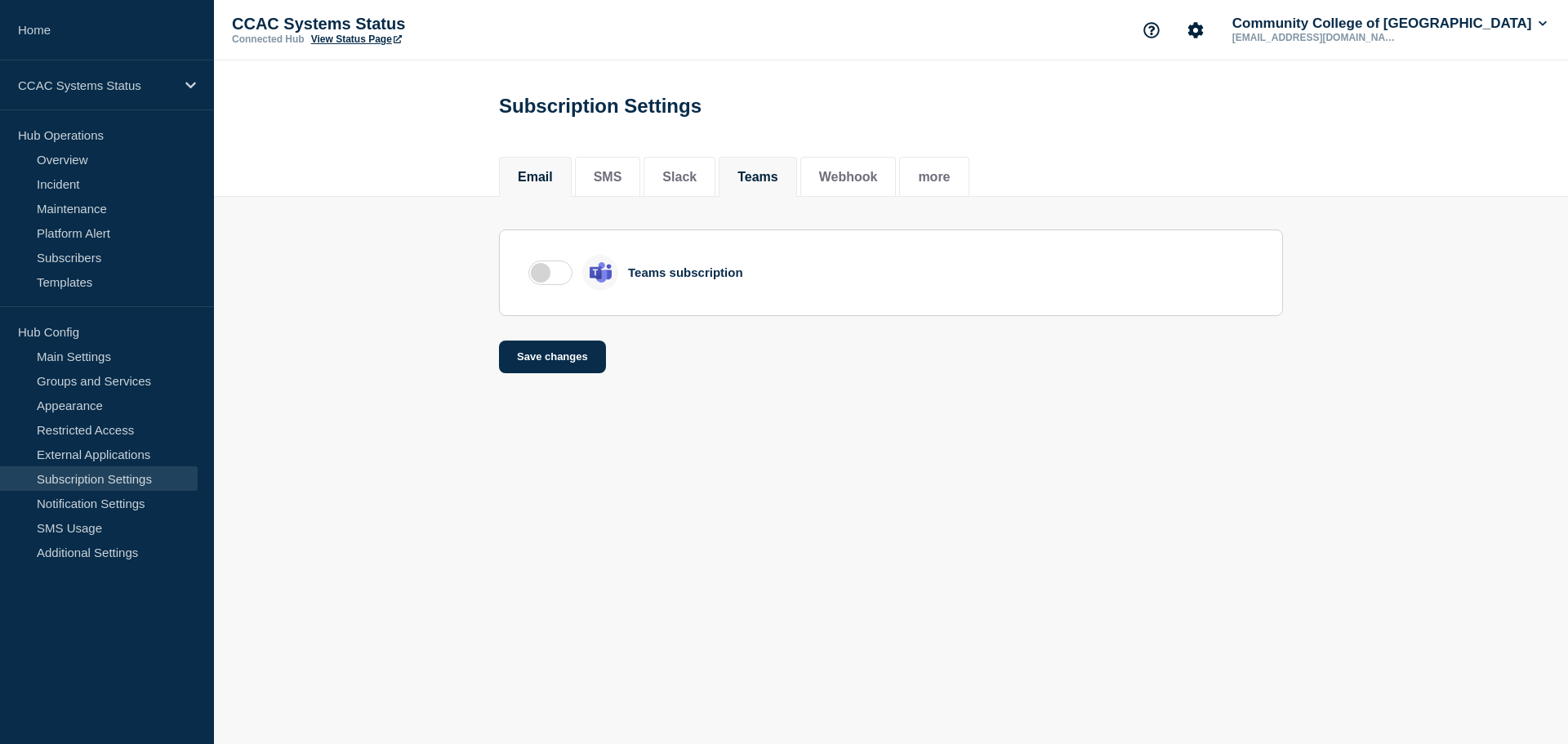
click at [538, 177] on button "Email" at bounding box center [535, 177] width 35 height 14
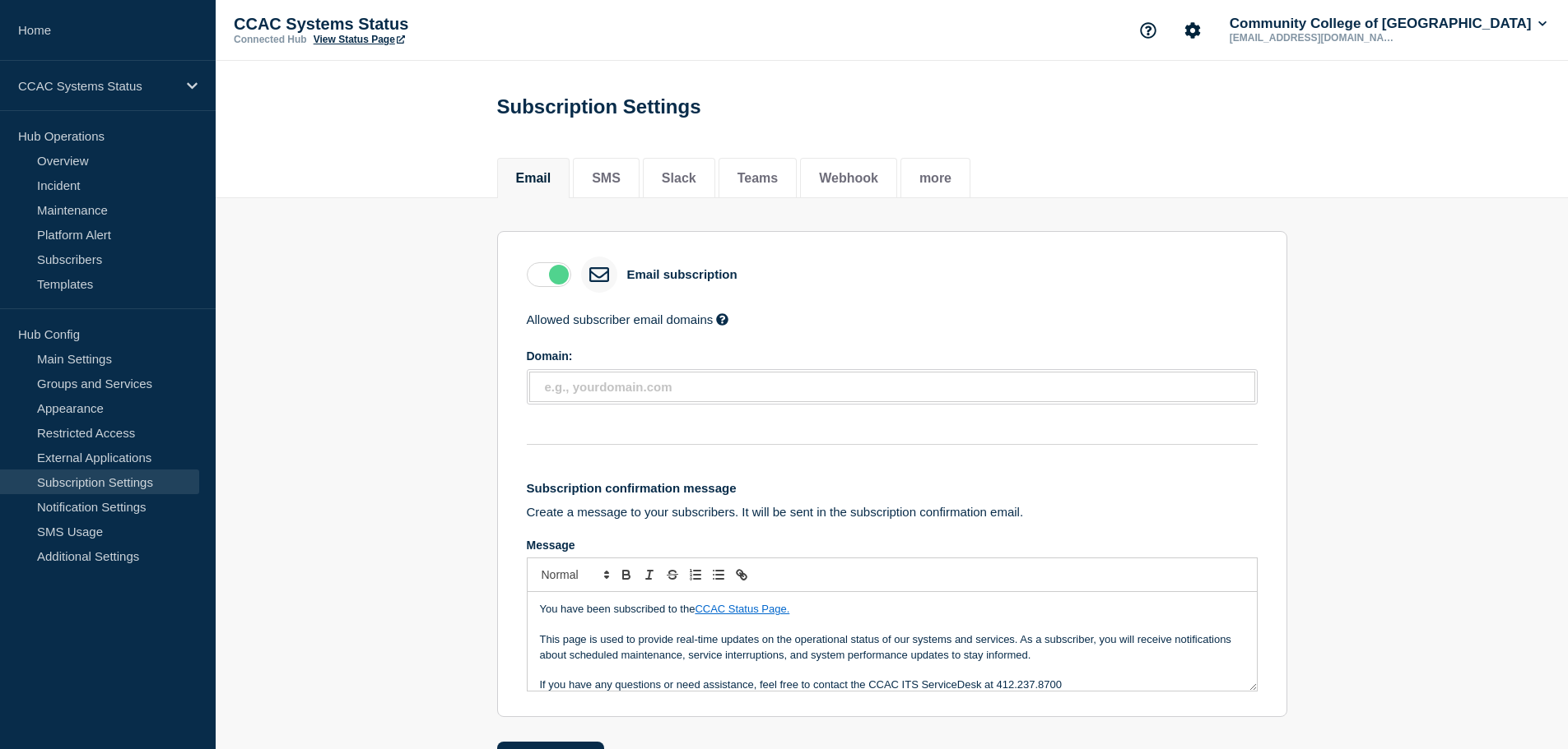
scroll to position [13, 0]
